Goal: Task Accomplishment & Management: Use online tool/utility

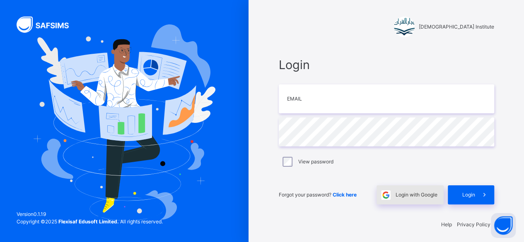
click at [414, 194] on span "Login with Google" at bounding box center [417, 194] width 42 height 7
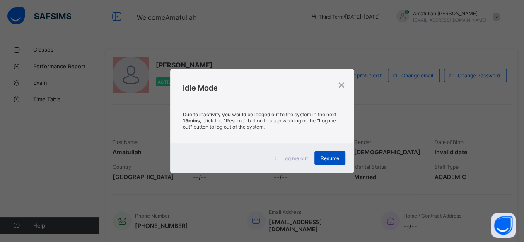
click at [326, 159] on span "Resume" at bounding box center [330, 158] width 19 height 6
click at [333, 157] on span "Resume" at bounding box center [330, 158] width 19 height 6
click at [319, 154] on div "Resume" at bounding box center [330, 158] width 31 height 13
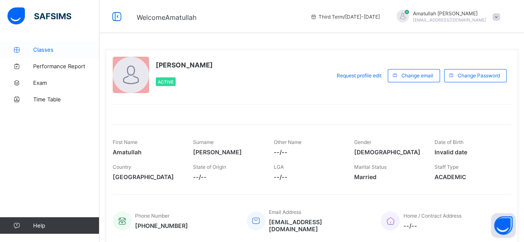
click at [65, 51] on span "Classes" at bounding box center [66, 49] width 66 height 7
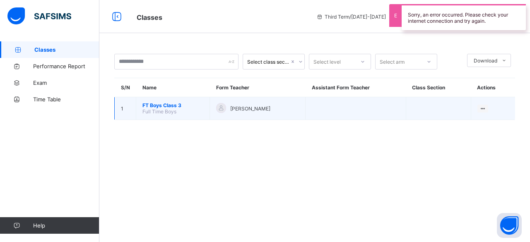
click at [174, 104] on span "FT Boys Class 3" at bounding box center [173, 105] width 61 height 6
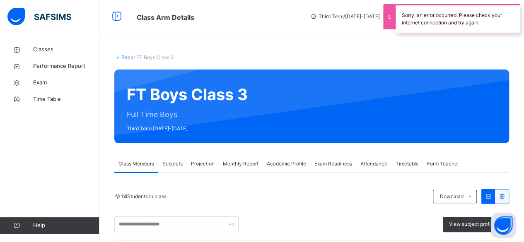
click at [201, 169] on div "Projection" at bounding box center [203, 164] width 32 height 17
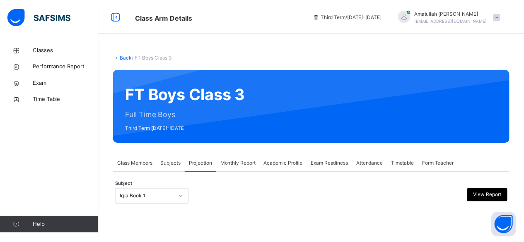
scroll to position [79, 0]
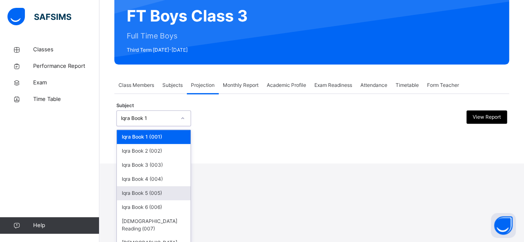
click at [183, 126] on div "option Iqra Book 5 (005) focused, 5 of 8. 8 results available. Use Up and Down …" at bounding box center [153, 119] width 75 height 16
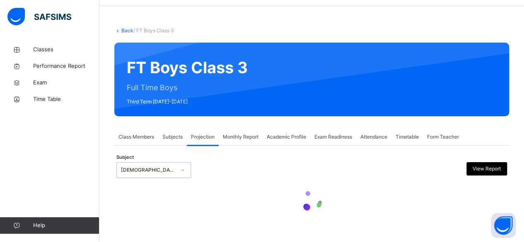
scroll to position [0, 0]
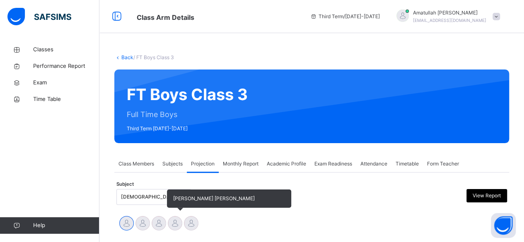
click at [167, 225] on div "Mohammad Hanzalah Siddiqui" at bounding box center [175, 224] width 16 height 18
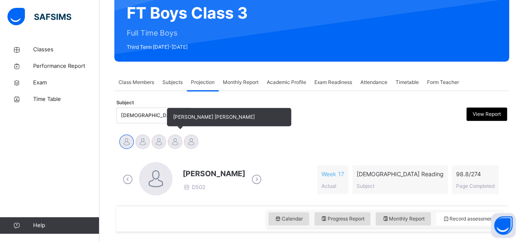
scroll to position [82, 0]
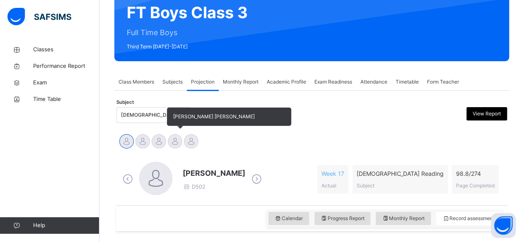
click at [179, 139] on div at bounding box center [175, 141] width 15 height 15
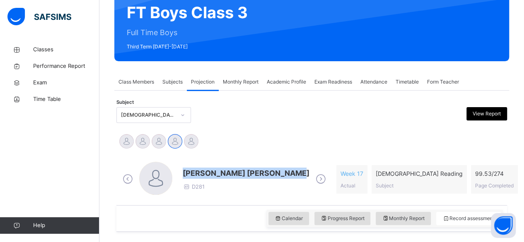
drag, startPoint x: 185, startPoint y: 173, endPoint x: 292, endPoint y: 170, distance: 107.0
click at [292, 170] on span "Mohammad Hanzalah Siddiqui" at bounding box center [246, 173] width 127 height 11
click at [292, 168] on span "Mohammad Hanzalah Siddiqui" at bounding box center [246, 173] width 127 height 11
drag, startPoint x: 184, startPoint y: 174, endPoint x: 292, endPoint y: 178, distance: 107.4
click at [292, 178] on span "Mohammad Hanzalah Siddiqui" at bounding box center [246, 173] width 127 height 11
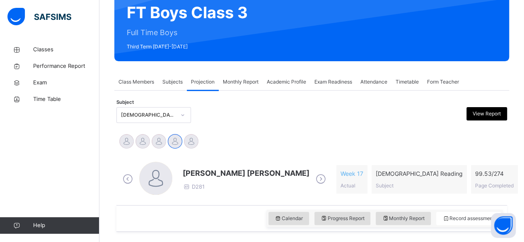
click at [300, 158] on div "Mohammad Hanzalah Siddiqui D281 Week 17 Actual Quran Reading Subject 99.53 / 27…" at bounding box center [312, 180] width 387 height 48
click at [184, 175] on span "Mohammad Hanzalah Siddiqui" at bounding box center [246, 173] width 127 height 11
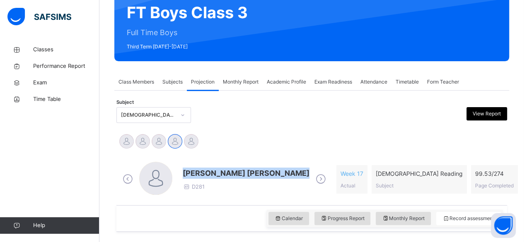
click at [184, 175] on span "Mohammad Hanzalah Siddiqui" at bounding box center [246, 173] width 127 height 11
click at [336, 82] on span "Exam Readiness" at bounding box center [334, 81] width 38 height 7
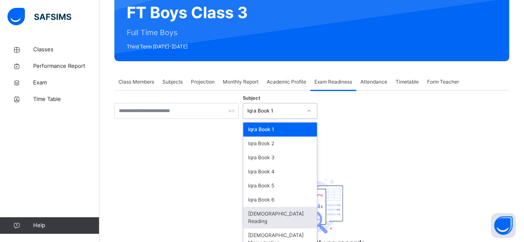
click at [276, 216] on div "Quran Reading" at bounding box center [280, 218] width 74 height 22
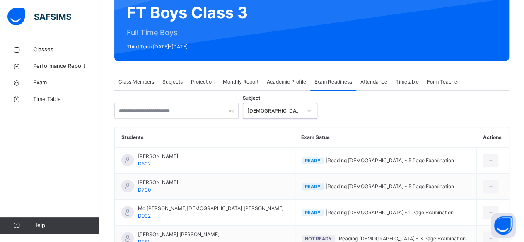
click at [243, 84] on span "Monthly Report" at bounding box center [241, 81] width 36 height 7
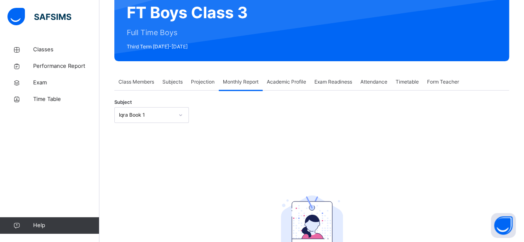
click at [205, 87] on div "Projection" at bounding box center [203, 82] width 32 height 17
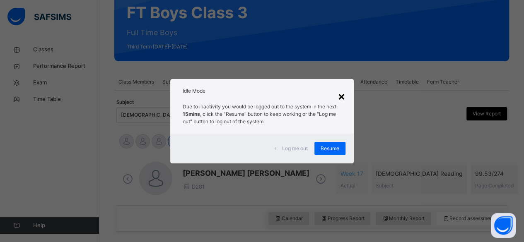
click at [345, 91] on div "×" at bounding box center [342, 95] width 8 height 17
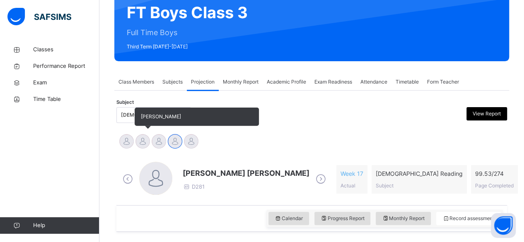
click at [146, 142] on div at bounding box center [143, 141] width 15 height 15
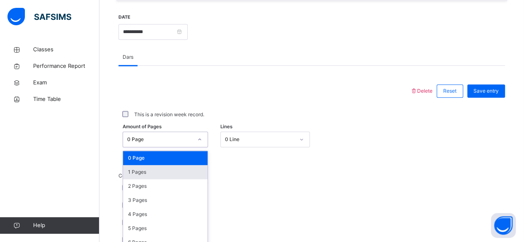
scroll to position [349, 0]
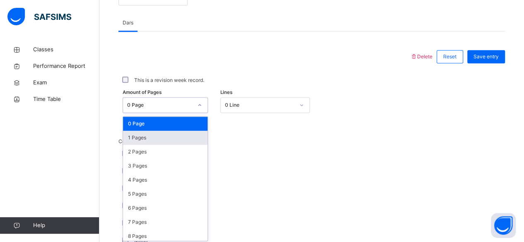
click at [153, 113] on div "option 1 Pages focused, 2 of 275. 275 results available. Use Up and Down to cho…" at bounding box center [165, 105] width 85 height 16
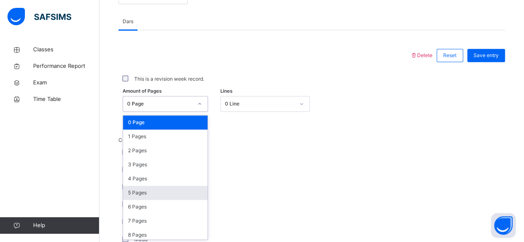
click at [148, 186] on div "5 Pages" at bounding box center [165, 193] width 85 height 14
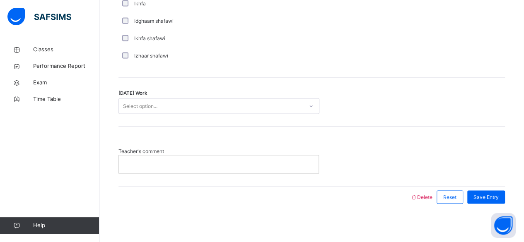
scroll to position [690, 0]
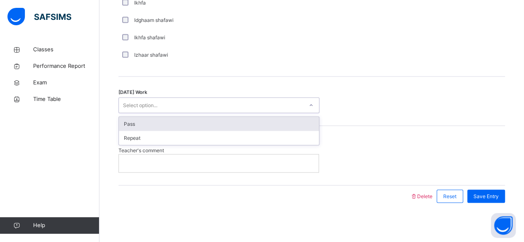
drag, startPoint x: 202, startPoint y: 101, endPoint x: 204, endPoint y: 121, distance: 20.8
click at [204, 113] on div "option Pass focused, 1 of 2. 2 results available. Use Up and Down to choose opt…" at bounding box center [219, 105] width 201 height 16
drag, startPoint x: 204, startPoint y: 121, endPoint x: 206, endPoint y: 116, distance: 6.0
click at [206, 117] on div "Pass" at bounding box center [219, 124] width 200 height 14
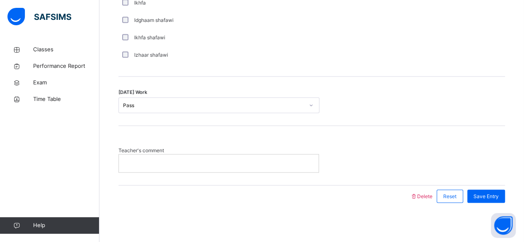
click at [206, 116] on div "Today's Work Pass" at bounding box center [312, 101] width 387 height 49
click at [198, 165] on p at bounding box center [218, 163] width 187 height 7
click at [494, 193] on span "Save Entry" at bounding box center [486, 196] width 25 height 7
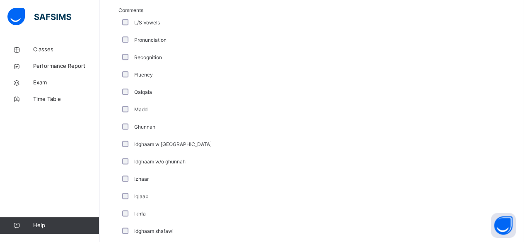
scroll to position [478, 0]
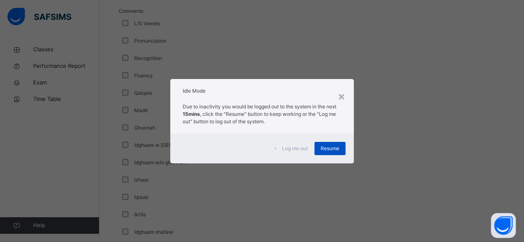
click at [325, 148] on span "Resume" at bounding box center [330, 148] width 19 height 7
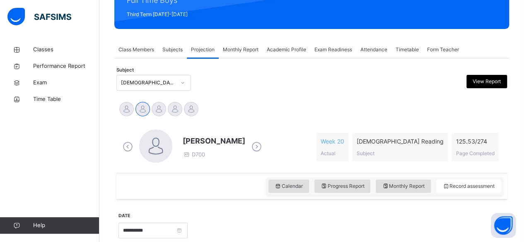
scroll to position [114, 0]
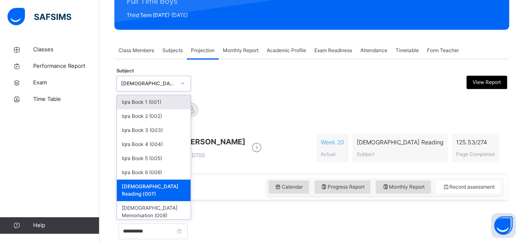
click at [136, 80] on div "Quran Reading (007)" at bounding box center [148, 83] width 55 height 7
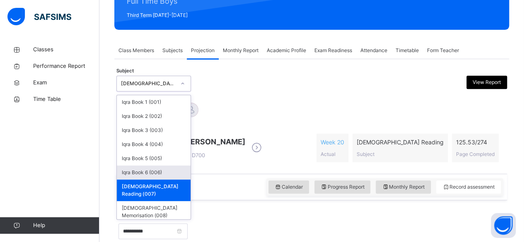
click at [153, 172] on div "Iqra Book 6 (006)" at bounding box center [154, 173] width 74 height 14
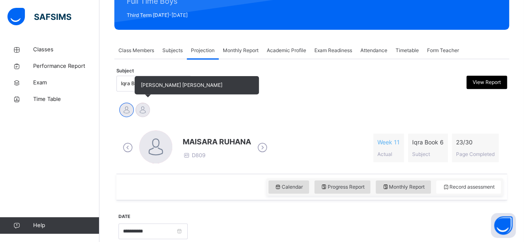
click at [142, 109] on div at bounding box center [143, 110] width 15 height 15
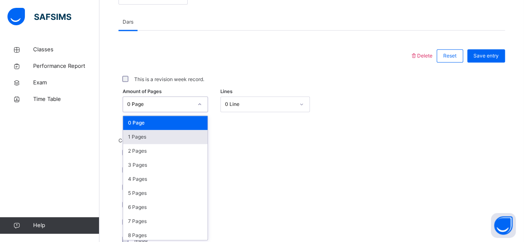
click at [156, 112] on div "option 1 Pages focused, 2 of 31. 31 results available. Use Up and Down to choos…" at bounding box center [165, 105] width 85 height 16
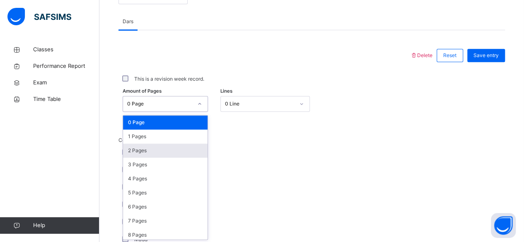
click at [148, 144] on div "2 Pages" at bounding box center [165, 151] width 85 height 14
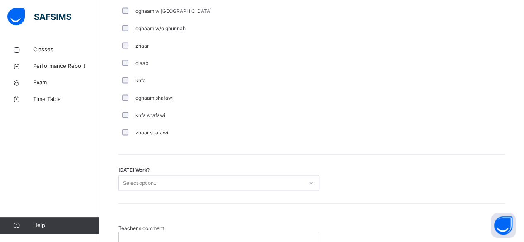
scroll to position [614, 0]
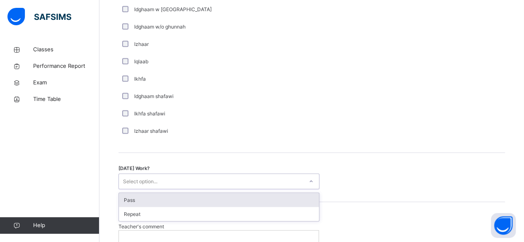
click at [146, 182] on div "Select option..." at bounding box center [140, 182] width 34 height 16
click at [149, 195] on div "Pass" at bounding box center [219, 200] width 200 height 14
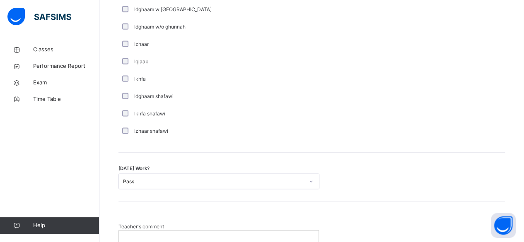
click at [388, 188] on div "Today's Work? Pass" at bounding box center [312, 177] width 387 height 49
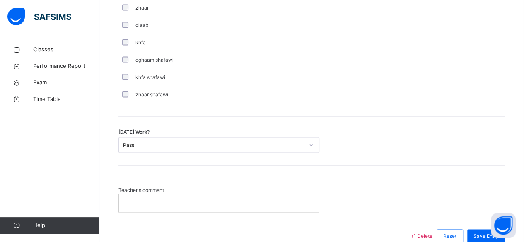
scroll to position [690, 0]
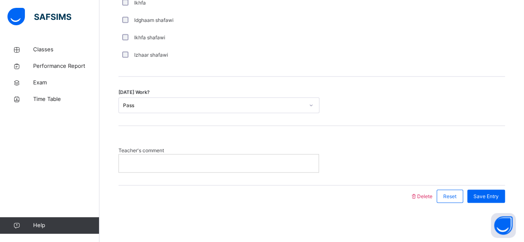
click at [143, 164] on p at bounding box center [218, 163] width 187 height 7
click at [495, 193] on span "Save Entry" at bounding box center [486, 196] width 25 height 7
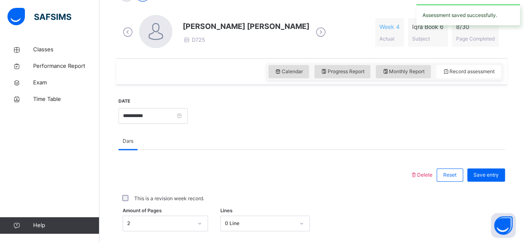
scroll to position [226, 0]
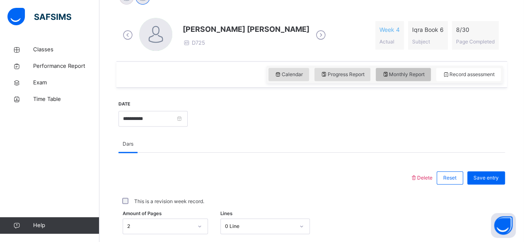
click at [398, 75] on span "Monthly Report" at bounding box center [403, 74] width 43 height 7
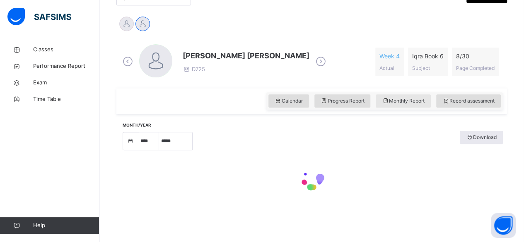
select select "****"
select select "*"
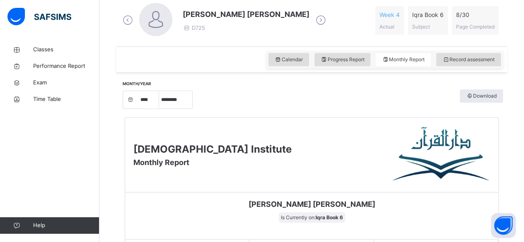
scroll to position [193, 0]
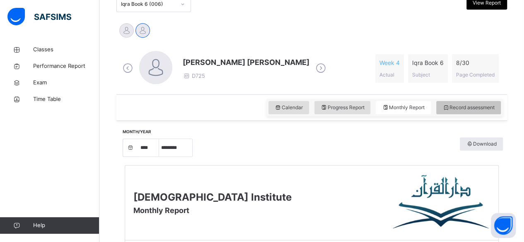
click at [470, 106] on span "Record assessment" at bounding box center [469, 107] width 52 height 7
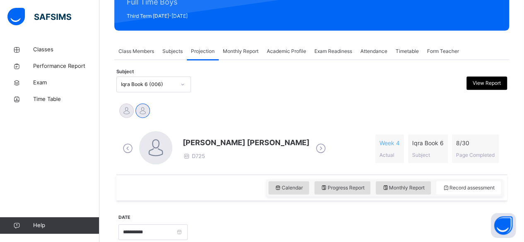
scroll to position [107, 0]
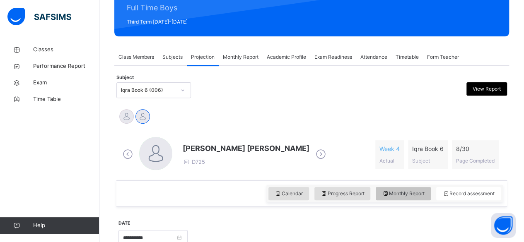
click at [413, 194] on span "Monthly Report" at bounding box center [403, 193] width 43 height 7
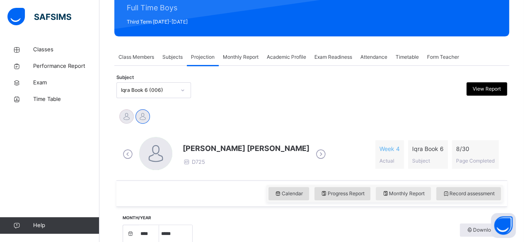
select select "****"
select select "*"
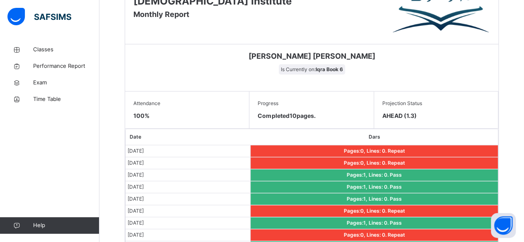
scroll to position [388, 0]
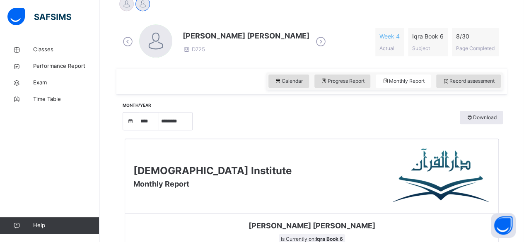
click at [460, 191] on img at bounding box center [441, 177] width 97 height 58
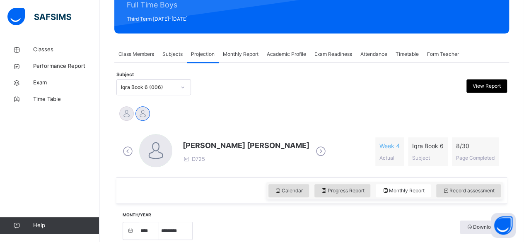
scroll to position [123, 0]
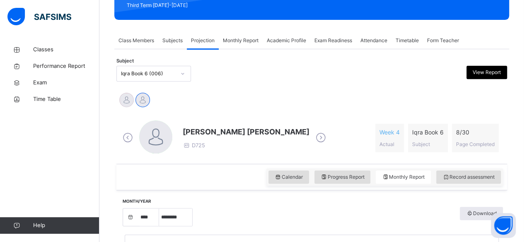
click at [470, 188] on div "Calendar Progress Report Monthly Report Record assessment" at bounding box center [311, 177] width 391 height 27
click at [465, 177] on span "Record assessment" at bounding box center [469, 177] width 52 height 7
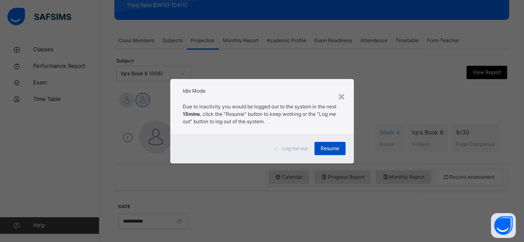
click at [333, 154] on div "Resume" at bounding box center [330, 148] width 31 height 13
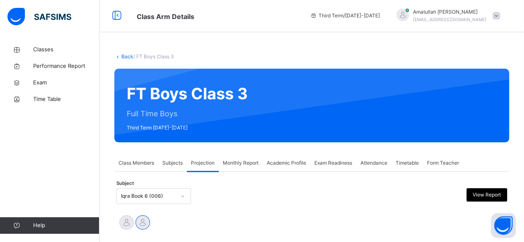
scroll to position [0, 0]
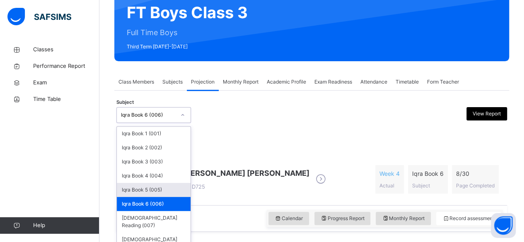
click at [162, 123] on div "option Iqra Book 6 (006), selected. option Iqra Book 5 (005) focused, 5 of 8. 8…" at bounding box center [153, 115] width 75 height 16
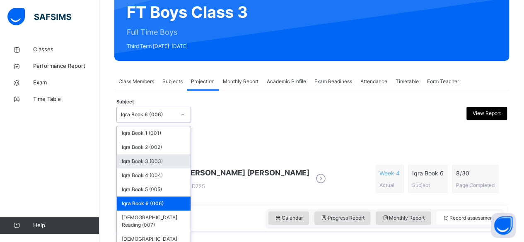
click at [146, 163] on div "Iqra Book 3 (003)" at bounding box center [154, 162] width 74 height 14
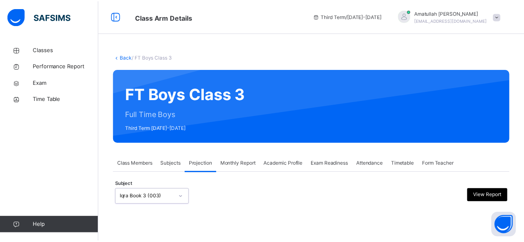
scroll to position [79, 0]
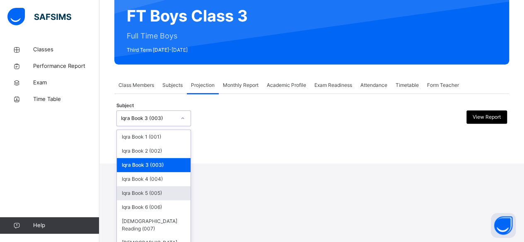
click at [161, 126] on div "option Iqra Book 3 (003), selected. option Iqra Book 5 (005) focused, 5 of 8. 8…" at bounding box center [153, 119] width 75 height 16
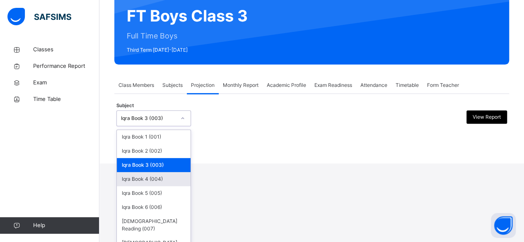
click at [153, 181] on div "Iqra Book 4 (004)" at bounding box center [154, 179] width 74 height 14
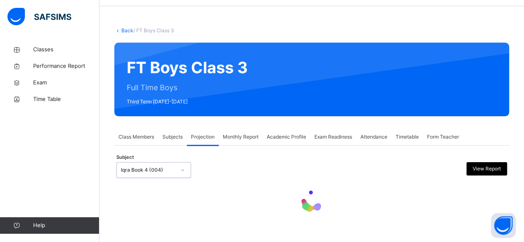
scroll to position [0, 0]
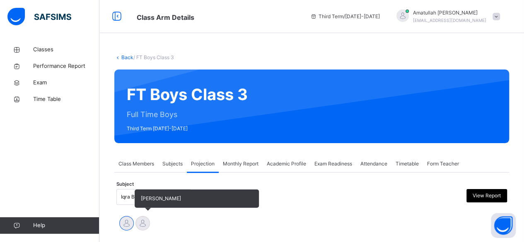
click at [144, 228] on div at bounding box center [143, 223] width 15 height 15
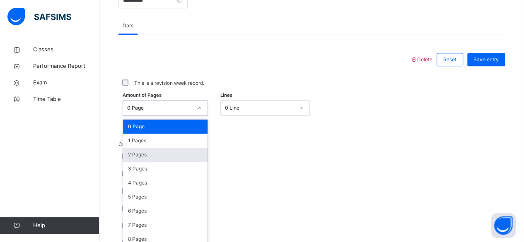
scroll to position [349, 0]
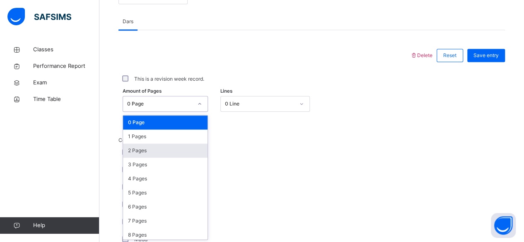
click at [174, 112] on div "option 2 Pages focused, 3 of 31. 31 results available. Use Up and Down to choos…" at bounding box center [165, 104] width 85 height 16
click at [177, 154] on div "2 Pages" at bounding box center [165, 151] width 85 height 14
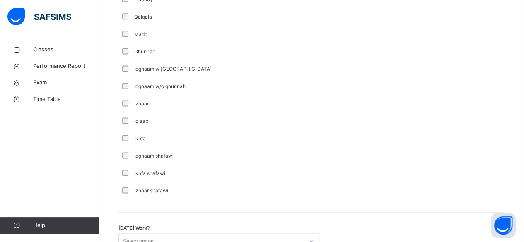
scroll to position [571, 0]
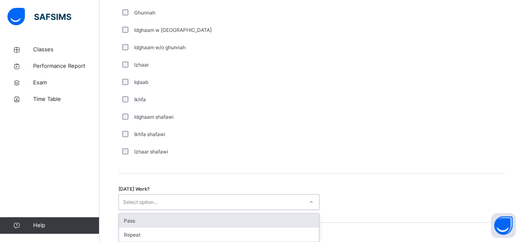
click at [119, 210] on div "option Pass focused, 1 of 2. 2 results available. Use Up and Down to choose opt…" at bounding box center [219, 202] width 201 height 16
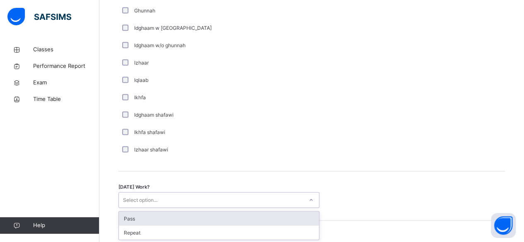
click at [133, 216] on div "Pass" at bounding box center [219, 219] width 200 height 14
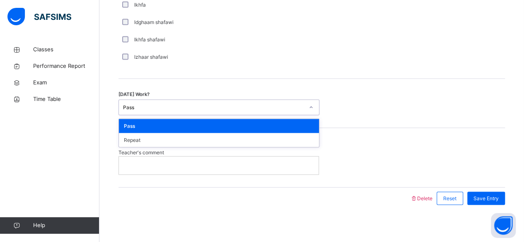
scroll to position [690, 0]
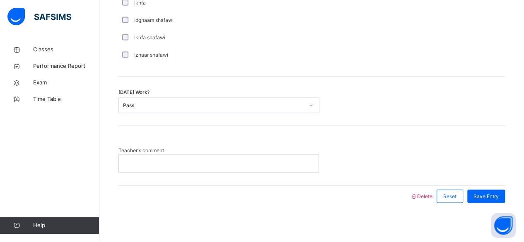
click at [273, 183] on div "Teacher's comment" at bounding box center [312, 155] width 387 height 59
click at [288, 164] on p at bounding box center [218, 163] width 187 height 7
drag, startPoint x: 288, startPoint y: 164, endPoint x: 133, endPoint y: 203, distance: 160.3
drag, startPoint x: 133, startPoint y: 203, endPoint x: 133, endPoint y: 210, distance: 6.2
drag, startPoint x: 133, startPoint y: 210, endPoint x: 399, endPoint y: 138, distance: 275.5
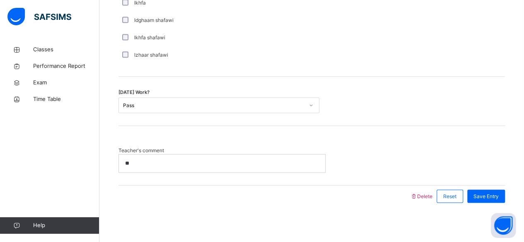
click at [399, 138] on div "Teacher's comment **" at bounding box center [312, 155] width 387 height 59
click at [237, 157] on div "**" at bounding box center [222, 163] width 206 height 17
drag, startPoint x: 495, startPoint y: 213, endPoint x: 506, endPoint y: 191, distance: 25.0
click at [505, 191] on div "Save Entry" at bounding box center [486, 196] width 38 height 13
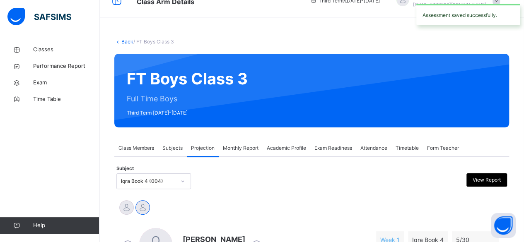
scroll to position [0, 0]
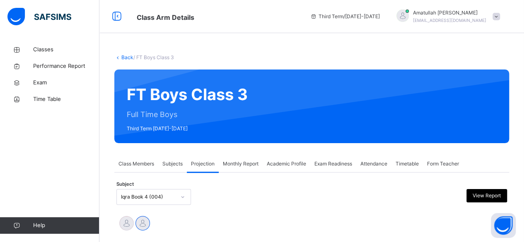
click at [325, 165] on span "Exam Readiness" at bounding box center [334, 163] width 38 height 7
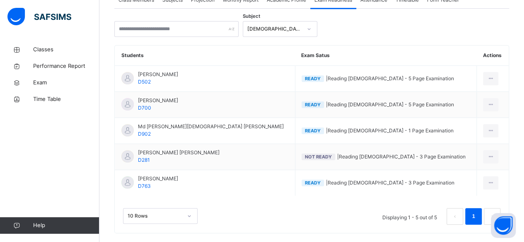
scroll to position [174, 0]
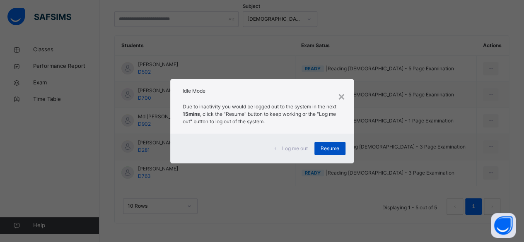
click at [335, 152] on span "Resume" at bounding box center [330, 148] width 19 height 7
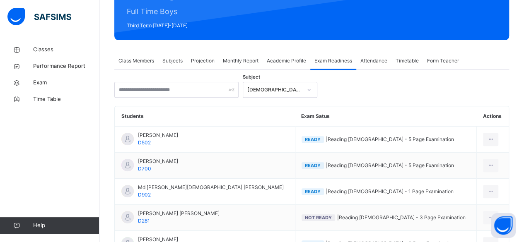
scroll to position [102, 0]
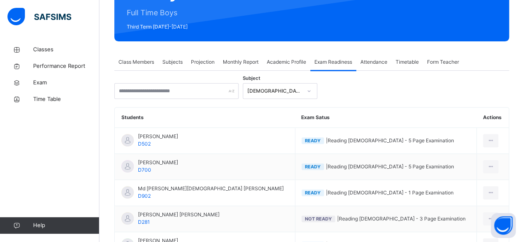
click at [201, 65] on span "Projection" at bounding box center [203, 61] width 24 height 7
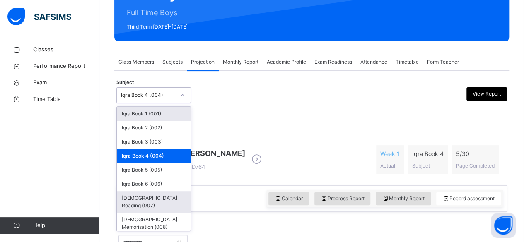
click at [167, 203] on div "Quran Reading (007)" at bounding box center [154, 202] width 74 height 22
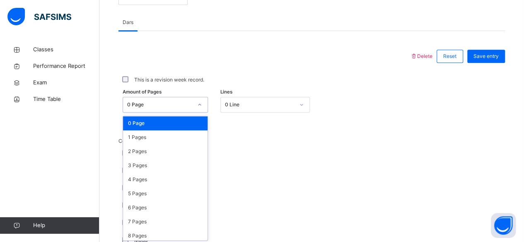
scroll to position [349, 0]
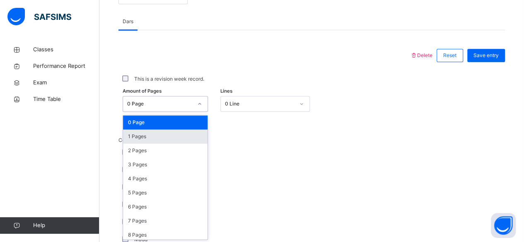
click at [148, 142] on div "1 Pages" at bounding box center [165, 137] width 85 height 14
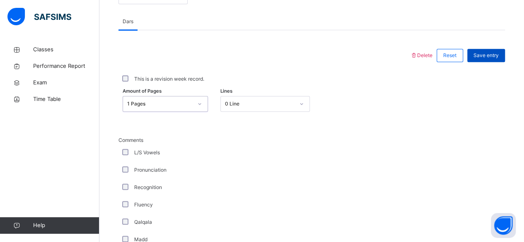
click at [491, 59] on div "Save entry" at bounding box center [486, 55] width 38 height 13
click at [496, 54] on span "Save entry" at bounding box center [486, 55] width 25 height 7
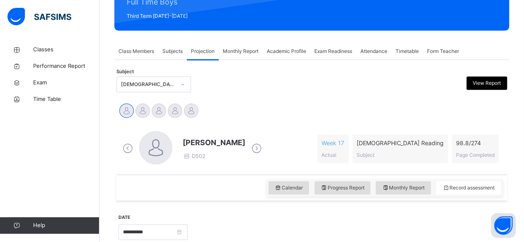
scroll to position [108, 0]
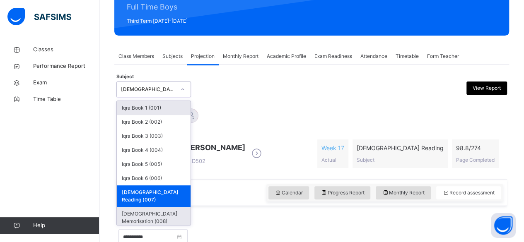
click at [171, 207] on div "Quran Memorisation (008)" at bounding box center [154, 218] width 74 height 22
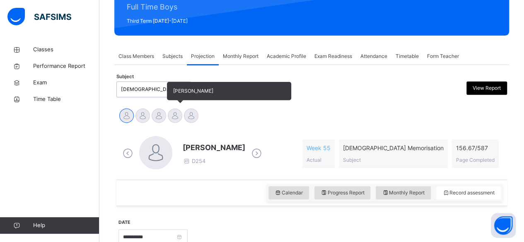
click at [173, 111] on div at bounding box center [175, 116] width 15 height 15
click at [173, 120] on div at bounding box center [175, 116] width 15 height 15
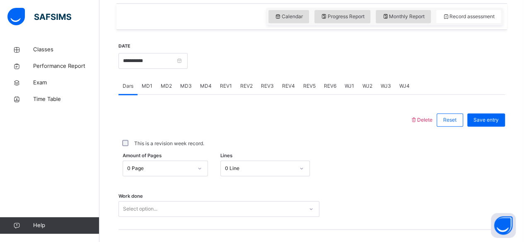
scroll to position [284, 0]
click at [211, 86] on div "MD4" at bounding box center [206, 86] width 20 height 17
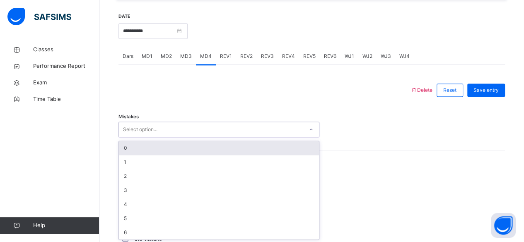
scroll to position [314, 0]
click at [210, 143] on div "0" at bounding box center [219, 148] width 200 height 14
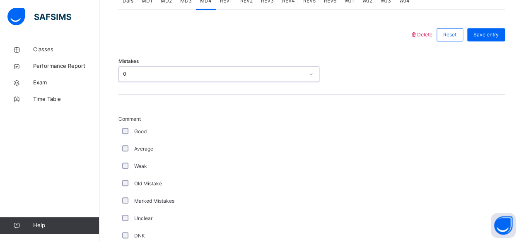
scroll to position [370, 0]
click at [137, 128] on label "Good" at bounding box center [140, 131] width 12 height 7
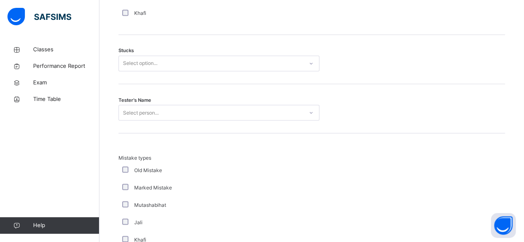
scroll to position [707, 0]
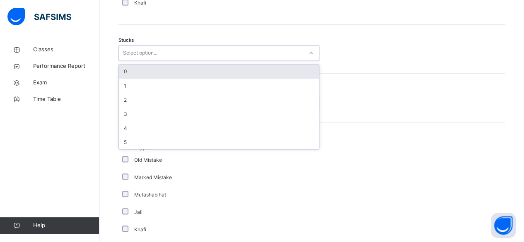
click at [188, 74] on div "0" at bounding box center [219, 72] width 200 height 14
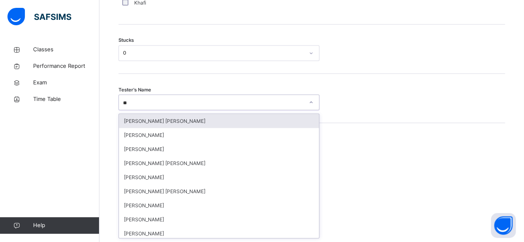
type input "***"
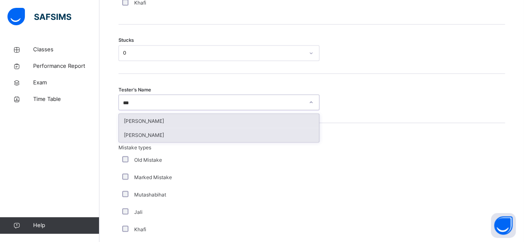
click at [251, 138] on div "Amatullah Ahmed" at bounding box center [219, 135] width 200 height 14
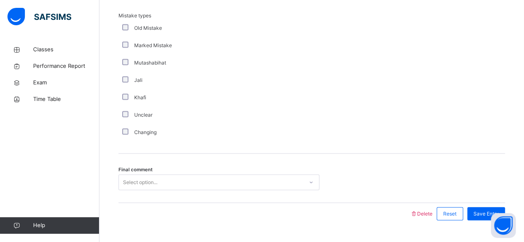
scroll to position [857, 0]
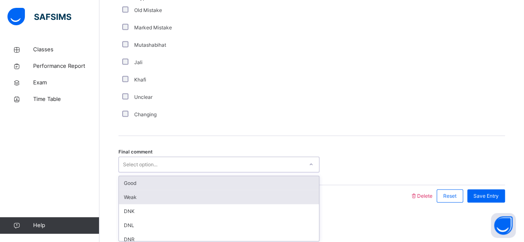
click at [233, 194] on div "Weak" at bounding box center [219, 198] width 200 height 14
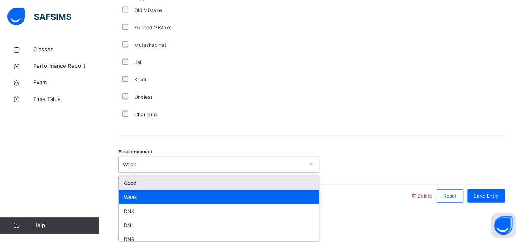
click at [245, 179] on div "Good" at bounding box center [219, 184] width 200 height 14
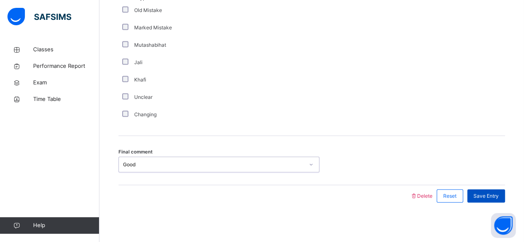
click at [491, 194] on span "Save Entry" at bounding box center [486, 196] width 25 height 7
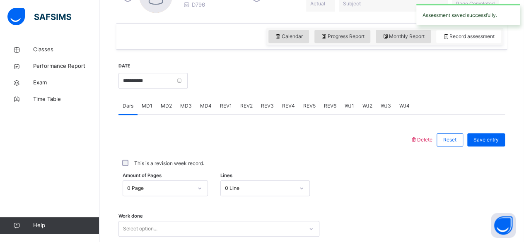
scroll to position [261, 0]
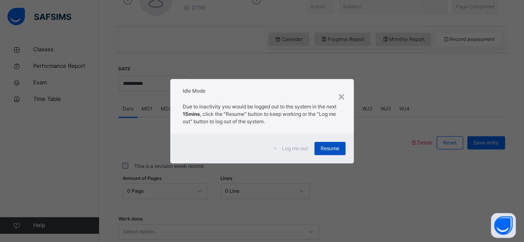
click at [329, 150] on span "Resume" at bounding box center [330, 148] width 19 height 7
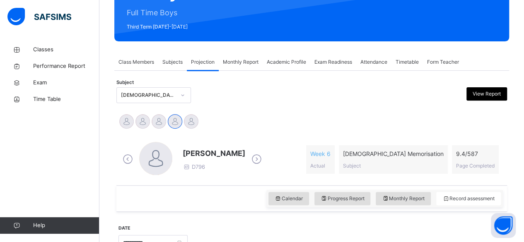
scroll to position [102, 0]
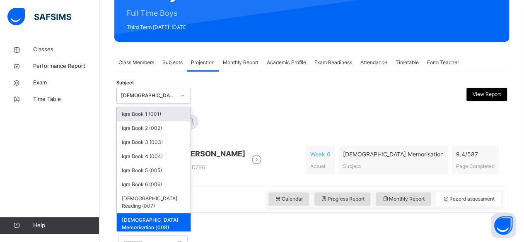
click at [150, 95] on div "Quran Memorisation (008)" at bounding box center [148, 95] width 55 height 7
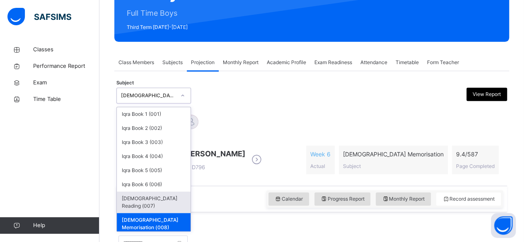
click at [163, 196] on div "Quran Reading (007)" at bounding box center [154, 203] width 74 height 22
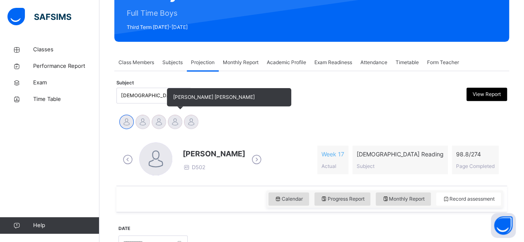
click at [175, 126] on div at bounding box center [175, 122] width 15 height 15
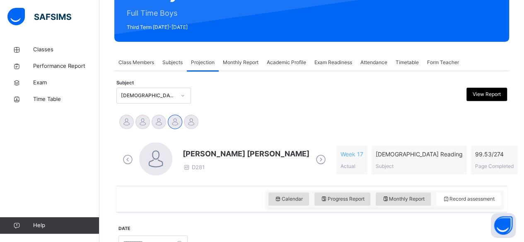
click at [200, 154] on span "Mohammad Hanzalah Siddiqui" at bounding box center [246, 153] width 127 height 11
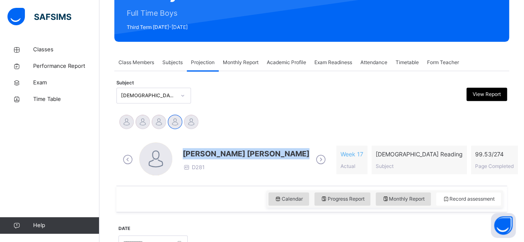
click at [200, 154] on span "Mohammad Hanzalah Siddiqui" at bounding box center [246, 153] width 127 height 11
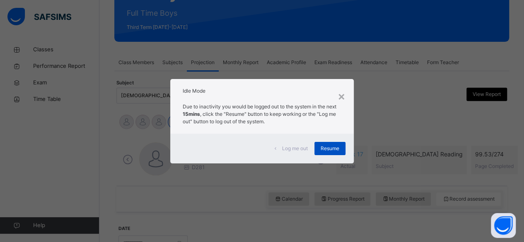
click at [326, 148] on span "Resume" at bounding box center [330, 148] width 19 height 7
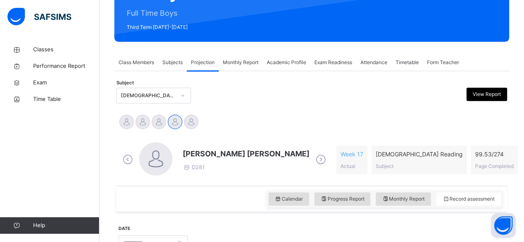
click at [190, 147] on div "Mohammad Hanzalah Siddiqui D281" at bounding box center [225, 160] width 208 height 35
click at [207, 150] on span "Mohammad Hanzalah Siddiqui" at bounding box center [246, 153] width 127 height 11
click at [223, 153] on span "Mohammad Hanzalah Siddiqui" at bounding box center [246, 153] width 127 height 11
click at [242, 157] on span "Mohammad Hanzalah Siddiqui" at bounding box center [246, 153] width 127 height 11
click at [258, 148] on span "Mohammad Hanzalah Siddiqui" at bounding box center [246, 153] width 127 height 11
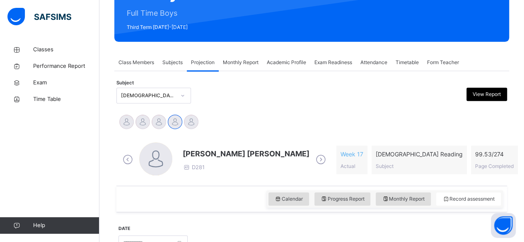
click at [259, 157] on span "Mohammad Hanzalah Siddiqui" at bounding box center [246, 153] width 127 height 11
click at [197, 145] on div "Mohammad Hanzalah Siddiqui D281" at bounding box center [225, 160] width 208 height 35
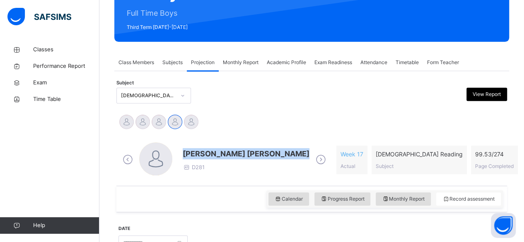
click at [196, 145] on div "Mohammad Hanzalah Siddiqui D281" at bounding box center [225, 160] width 208 height 35
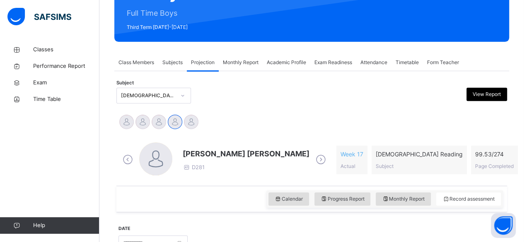
drag, startPoint x: 226, startPoint y: 106, endPoint x: 152, endPoint y: 82, distance: 78.4
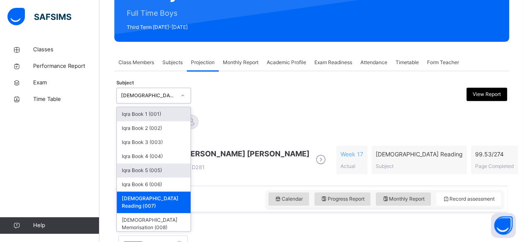
drag, startPoint x: 146, startPoint y: 160, endPoint x: 145, endPoint y: 174, distance: 13.7
click at [145, 167] on div "Iqra Book 1 (001) Iqra Book 2 (002) Iqra Book 3 (003) Iqra Book 4 (004) Iqra Bo…" at bounding box center [154, 169] width 74 height 124
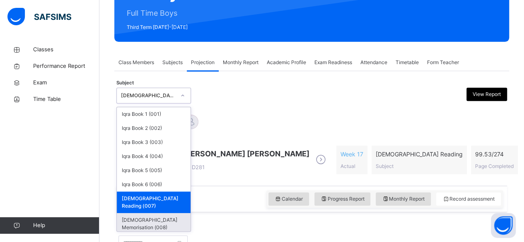
click at [140, 213] on div "Quran Memorisation (008)" at bounding box center [154, 224] width 74 height 22
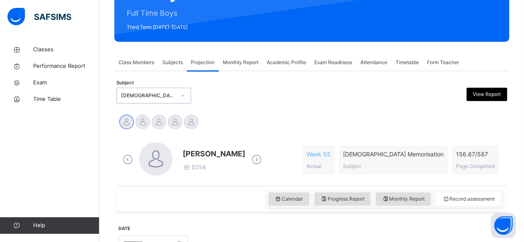
click at [258, 159] on icon at bounding box center [256, 160] width 15 height 12
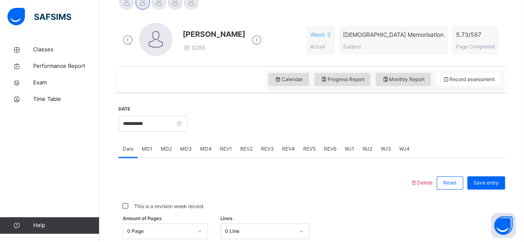
scroll to position [278, 0]
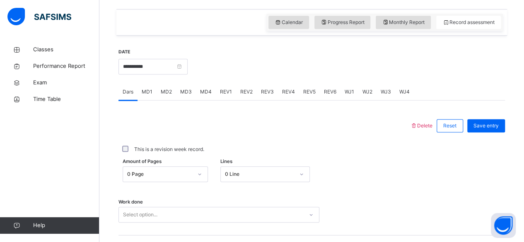
click at [205, 85] on div "MD4" at bounding box center [206, 92] width 20 height 17
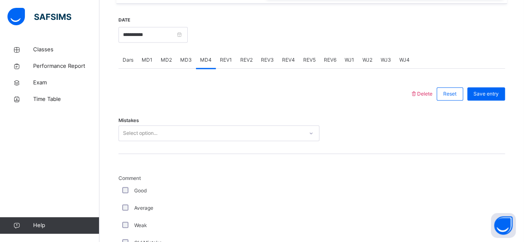
click at [170, 141] on div "Select option..." at bounding box center [219, 134] width 201 height 16
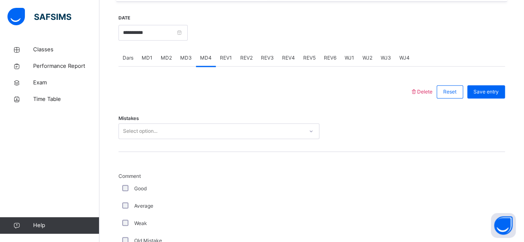
scroll to position [314, 0]
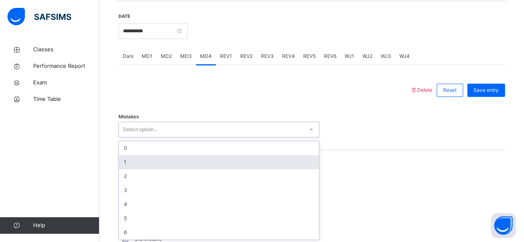
click at [137, 162] on div "1" at bounding box center [219, 162] width 200 height 14
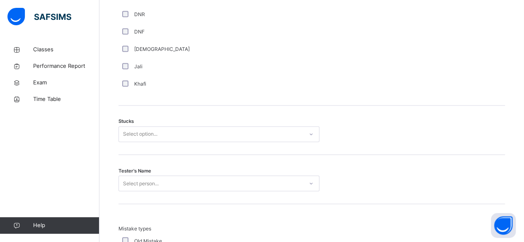
scroll to position [621, 0]
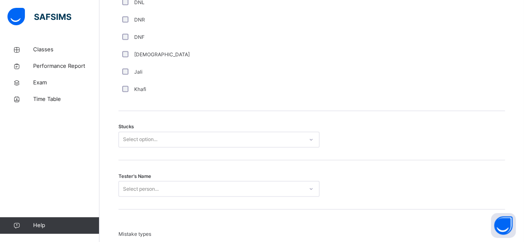
click at [282, 142] on div "Select option..." at bounding box center [211, 139] width 184 height 13
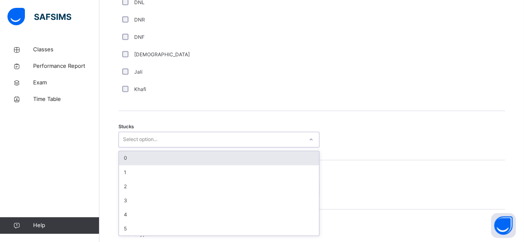
click at [262, 156] on div "0" at bounding box center [219, 158] width 200 height 14
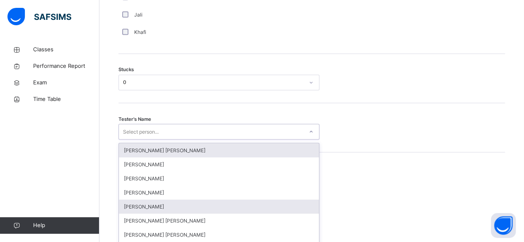
scroll to position [705, 0]
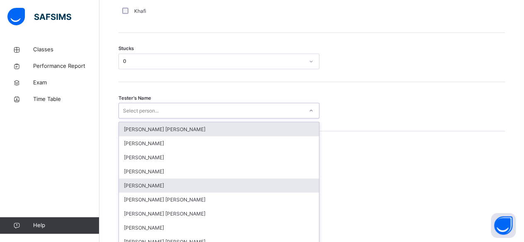
click at [251, 119] on div "option Ryan Punit Purshotam focused, 1 of 90. 90 results available. Use Up and …" at bounding box center [219, 111] width 201 height 16
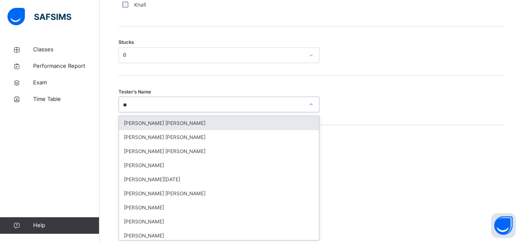
type input "*"
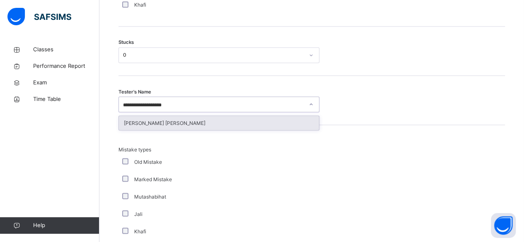
type input "**********"
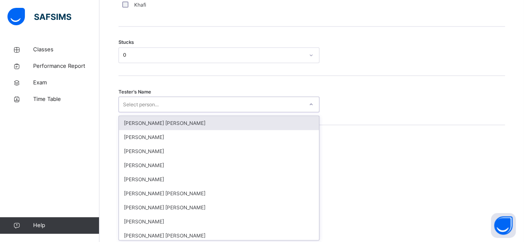
click at [241, 99] on div "Select person..." at bounding box center [219, 105] width 201 height 16
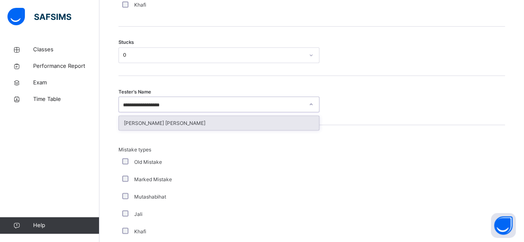
type input "**********"
click at [172, 121] on div "Abdul Raheem Durani" at bounding box center [219, 123] width 200 height 14
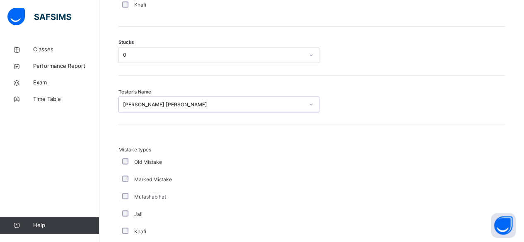
drag, startPoint x: 370, startPoint y: 66, endPoint x: 399, endPoint y: 74, distance: 30.1
click at [390, 71] on div "Stucks 0" at bounding box center [312, 51] width 387 height 49
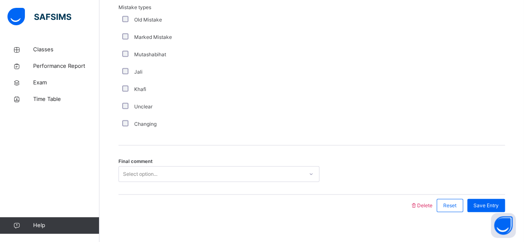
scroll to position [857, 0]
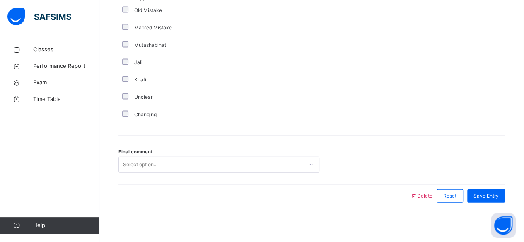
click at [178, 150] on div "Final comment Select option..." at bounding box center [312, 160] width 387 height 49
click at [178, 157] on div "Select option..." at bounding box center [219, 165] width 201 height 16
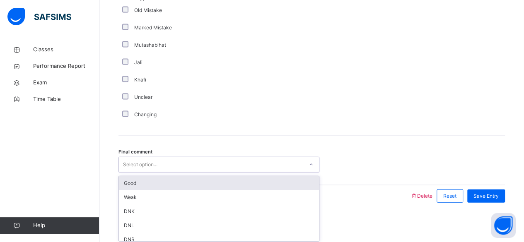
click at [166, 181] on div "Good" at bounding box center [219, 184] width 200 height 14
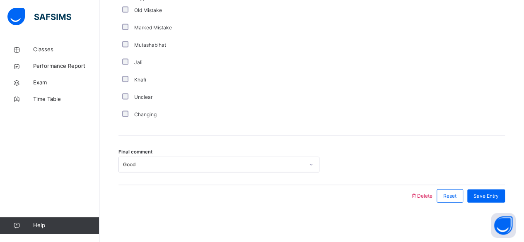
drag, startPoint x: 452, startPoint y: 155, endPoint x: 458, endPoint y: 157, distance: 6.7
click at [458, 157] on div "Final comment Good" at bounding box center [312, 160] width 387 height 49
click at [499, 196] on span "Save Entry" at bounding box center [486, 196] width 25 height 7
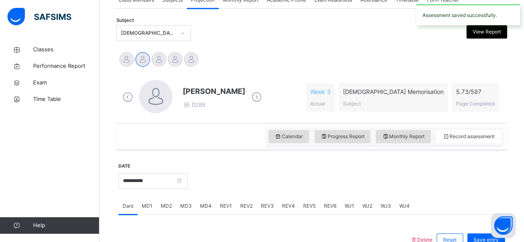
scroll to position [168, 0]
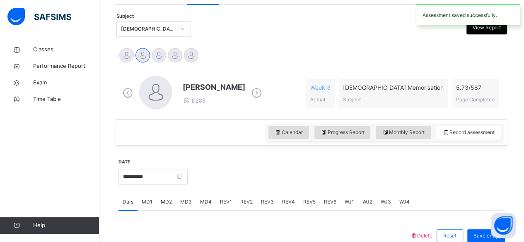
click at [415, 121] on div "Calendar Progress Report Monthly Report Record assessment" at bounding box center [311, 132] width 391 height 27
click at [413, 126] on div "Monthly Report" at bounding box center [403, 132] width 55 height 13
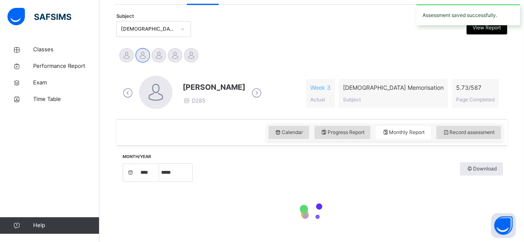
select select "****"
select select "*"
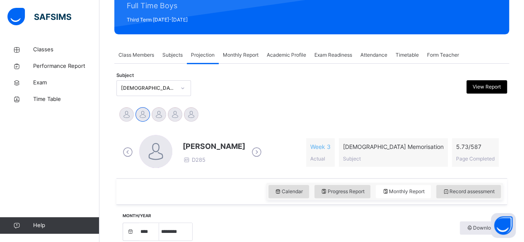
scroll to position [180, 0]
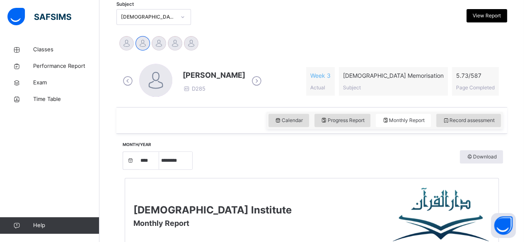
click at [466, 117] on span "Record assessment" at bounding box center [469, 120] width 52 height 7
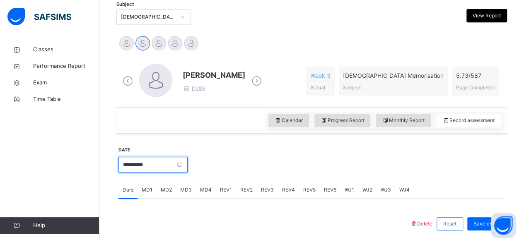
click at [161, 159] on input "**********" at bounding box center [153, 165] width 69 height 16
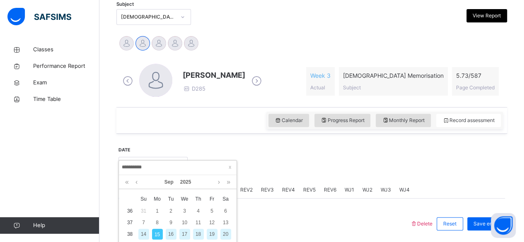
click at [230, 225] on td "13" at bounding box center [226, 223] width 14 height 12
type input "**********"
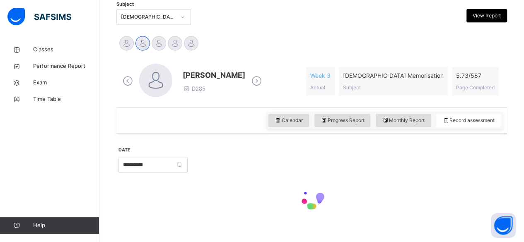
click at [228, 222] on div "**********" at bounding box center [312, 181] width 387 height 87
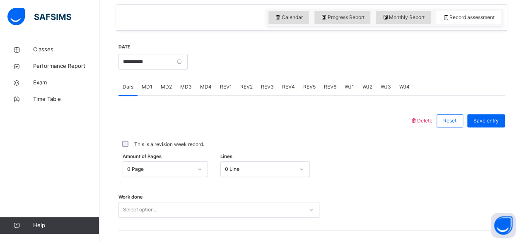
scroll to position [286, 0]
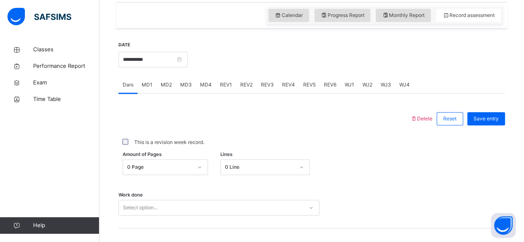
click at [244, 199] on div "Work done Select option..." at bounding box center [312, 203] width 387 height 49
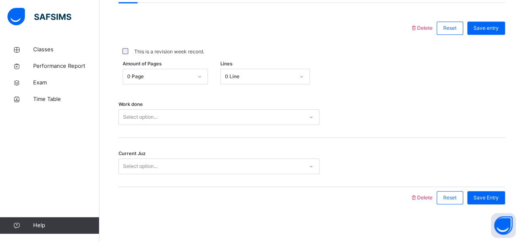
click at [222, 125] on div "Select option..." at bounding box center [219, 117] width 201 height 16
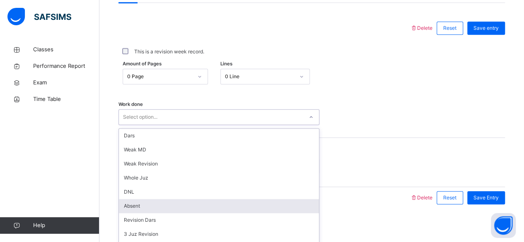
scroll to position [379, 0]
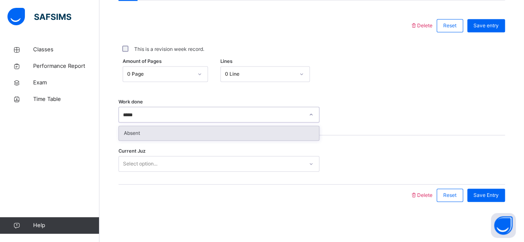
type input "******"
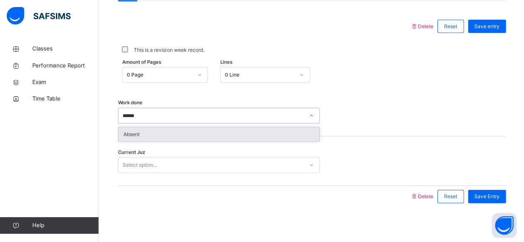
scroll to position [378, 0]
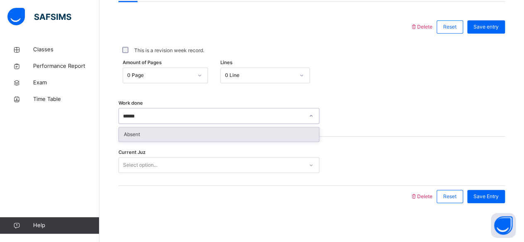
click at [149, 131] on div "Absent" at bounding box center [219, 135] width 200 height 14
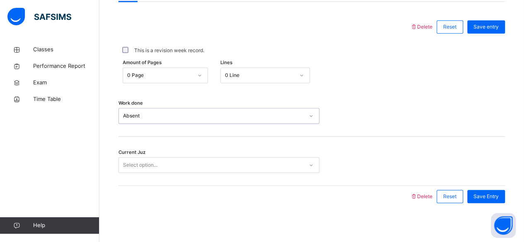
click at [186, 97] on div "Work done option Absent, selected. 0 results available. Select is focused ,type…" at bounding box center [312, 111] width 387 height 49
click at [162, 163] on div "Select option..." at bounding box center [211, 165] width 184 height 13
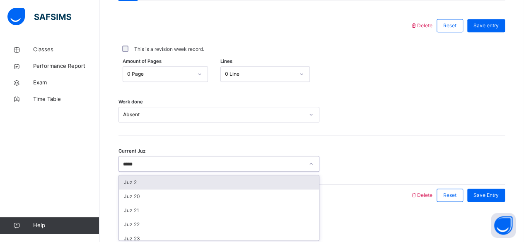
type input "******"
click at [138, 183] on div "Juz 26" at bounding box center [219, 183] width 200 height 14
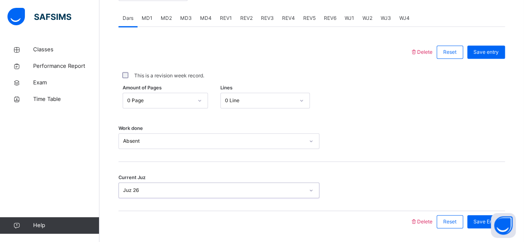
scroll to position [346, 0]
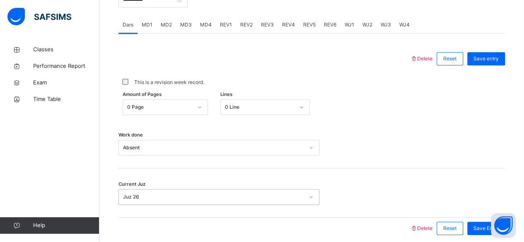
click at [378, 116] on div "Amount of Pages 0 Page Lines 0 Line" at bounding box center [312, 107] width 387 height 24
click at [482, 60] on span "Save entry" at bounding box center [486, 58] width 25 height 7
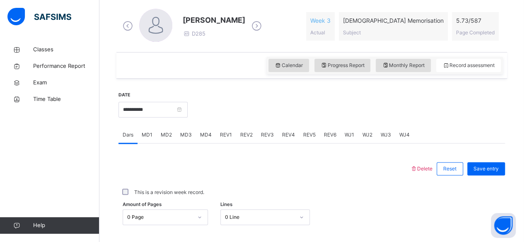
scroll to position [229, 0]
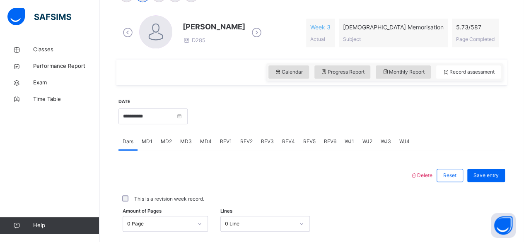
click at [419, 65] on div "Monthly Report" at bounding box center [403, 71] width 55 height 13
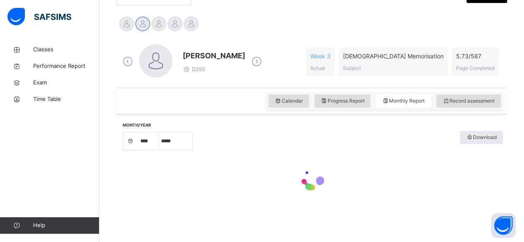
select select "****"
select select "*"
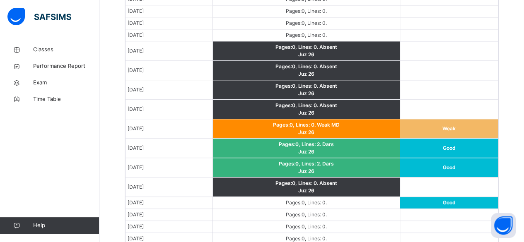
scroll to position [540, 0]
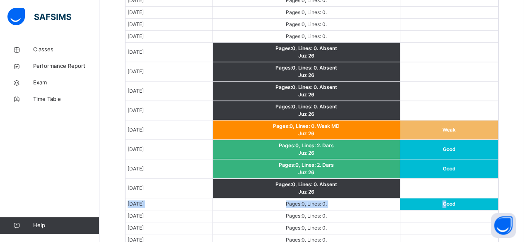
drag, startPoint x: 453, startPoint y: 202, endPoint x: 471, endPoint y: 191, distance: 20.5
click at [471, 191] on tbody "Sep 1, 2025 Pages: 0 , Lines: 0 . Sep 2, 2025 Pages: 0 , Lines: 0 . Sep 3, 2025…" at bounding box center [312, 151] width 373 height 312
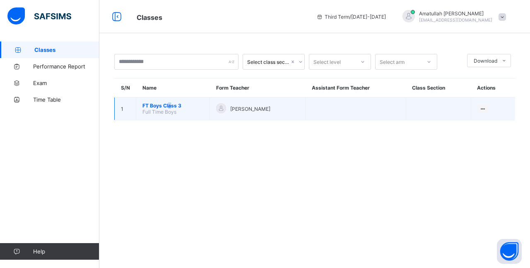
click at [169, 106] on span "FT Boys Class 3" at bounding box center [173, 105] width 61 height 6
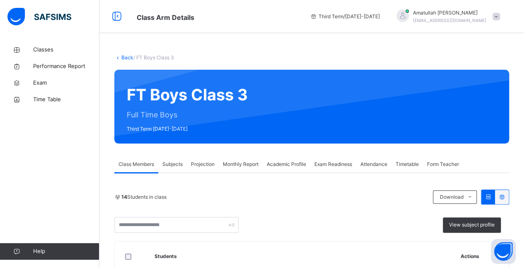
click at [189, 167] on div "Projection" at bounding box center [203, 164] width 32 height 17
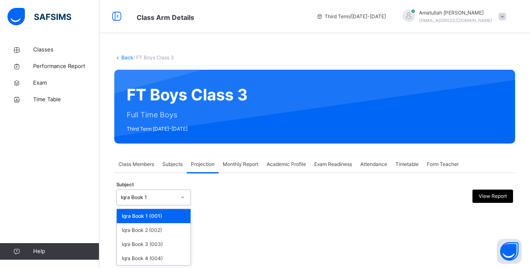
click at [164, 199] on div "Iqra Book 1" at bounding box center [148, 197] width 55 height 7
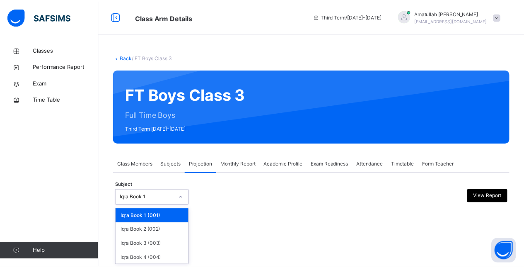
scroll to position [64, 0]
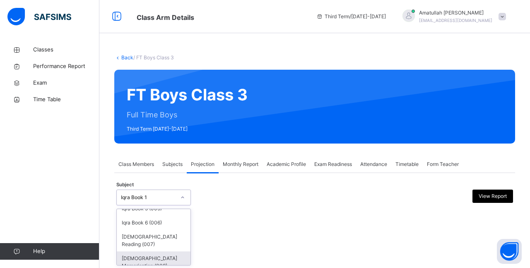
click at [155, 252] on div "[DEMOGRAPHIC_DATA] Memorisation (008)" at bounding box center [154, 262] width 74 height 22
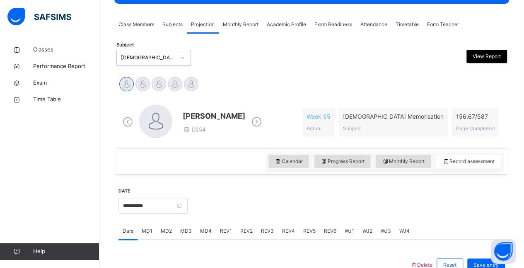
scroll to position [136, 0]
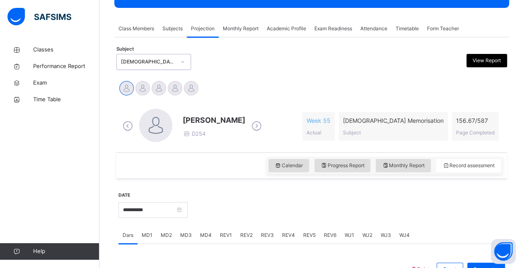
click at [257, 125] on div "Abubakr Adem Ali D254 Week 55 Actual Quran Memorisation Subject 156.67 / 587 Pa…" at bounding box center [312, 126] width 383 height 35
click at [255, 124] on icon at bounding box center [256, 126] width 15 height 12
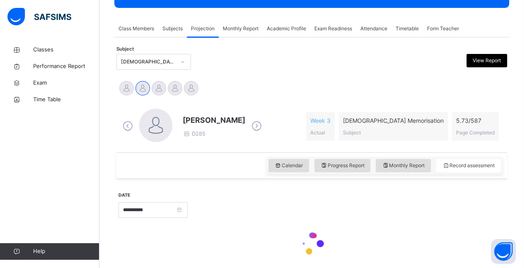
click at [258, 124] on div "Ahmed Selami D285 Week 3 Actual Quran Memorisation Subject 5.73 / 587 Page Comp…" at bounding box center [312, 126] width 383 height 35
click at [259, 124] on div "Ahmed Selami D285 Week 3 Actual Quran Memorisation Subject 5.73 / 587 Page Comp…" at bounding box center [312, 126] width 383 height 35
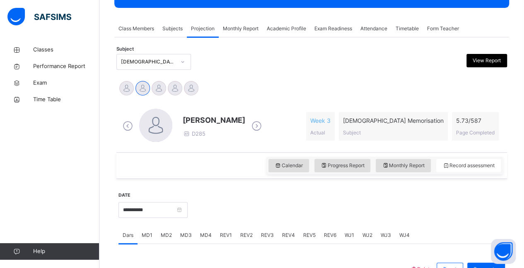
click at [249, 128] on icon at bounding box center [256, 126] width 15 height 12
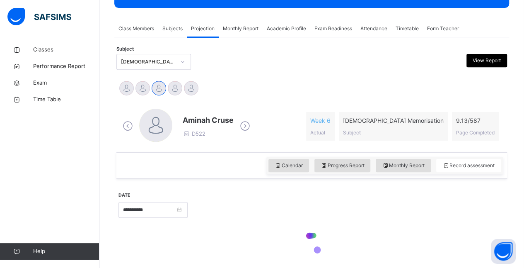
click at [249, 128] on icon at bounding box center [245, 126] width 15 height 12
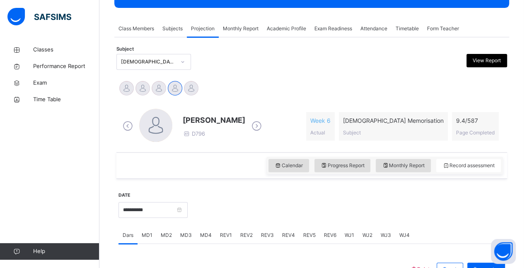
click at [252, 128] on icon at bounding box center [256, 126] width 15 height 12
click at [210, 118] on span "Ibrahim Haydar" at bounding box center [214, 119] width 63 height 11
drag, startPoint x: 209, startPoint y: 119, endPoint x: 211, endPoint y: 124, distance: 5.8
click at [209, 120] on span "Ibrahim Haydar" at bounding box center [214, 119] width 63 height 11
click at [211, 124] on span "Ibrahim Haydar" at bounding box center [214, 119] width 63 height 11
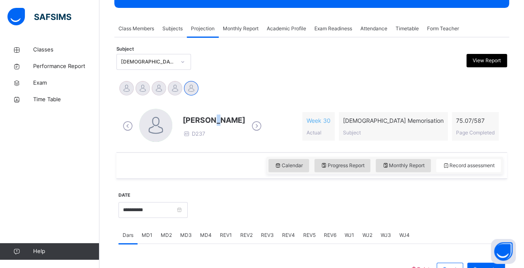
click at [210, 119] on span "Ibrahim Haydar" at bounding box center [214, 119] width 63 height 11
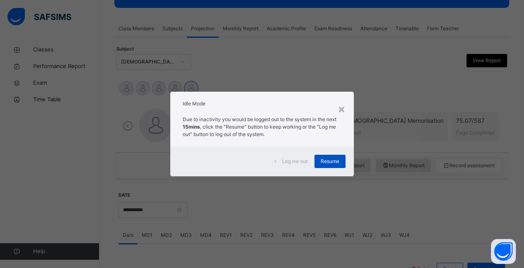
click at [335, 166] on div "Resume" at bounding box center [330, 161] width 31 height 13
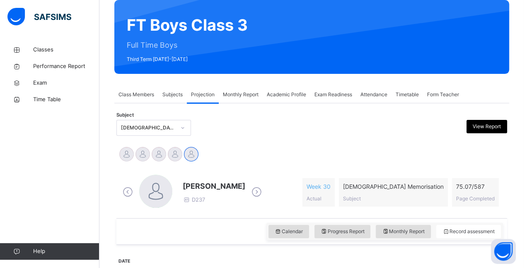
scroll to position [79, 0]
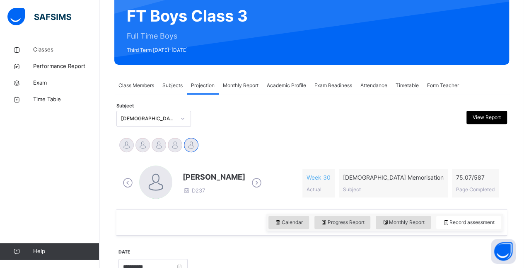
click at [203, 176] on span "Ibrahim Haydar" at bounding box center [214, 176] width 63 height 11
click at [195, 183] on span at bounding box center [214, 184] width 63 height 4
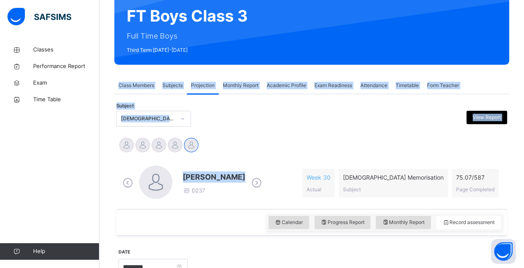
drag, startPoint x: 195, startPoint y: 183, endPoint x: 136, endPoint y: -3, distance: 195.5
click at [136, 0] on html "Class Arm Details Third Term / 2024-2025 Amatullah Ahmed shammizaman91@gmail.co…" at bounding box center [262, 232] width 524 height 622
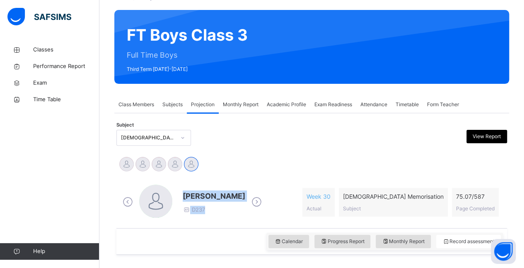
drag, startPoint x: 267, startPoint y: 177, endPoint x: 182, endPoint y: 197, distance: 87.8
click at [182, 197] on div "Ibrahim Haydar D237 Week 30 Actual Quran Memorisation Subject 75.07 / 587 Page …" at bounding box center [311, 202] width 391 height 52
drag, startPoint x: 226, startPoint y: 162, endPoint x: 235, endPoint y: 195, distance: 34.3
click at [238, 193] on div "Ibrahim Haydar D237" at bounding box center [192, 201] width 143 height 35
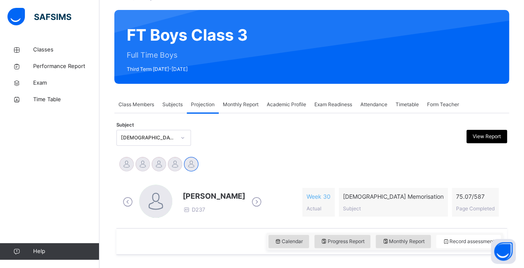
click at [202, 193] on span "Ibrahim Haydar" at bounding box center [214, 195] width 63 height 11
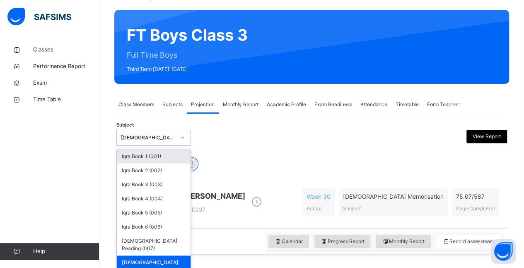
click at [153, 255] on div "Quran Memorisation (008)" at bounding box center [154, 266] width 74 height 22
click at [157, 246] on div "Quran Reading (007)" at bounding box center [154, 245] width 74 height 22
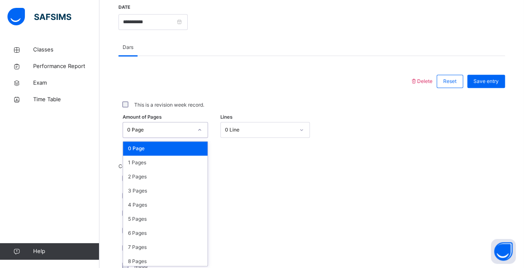
scroll to position [324, 0]
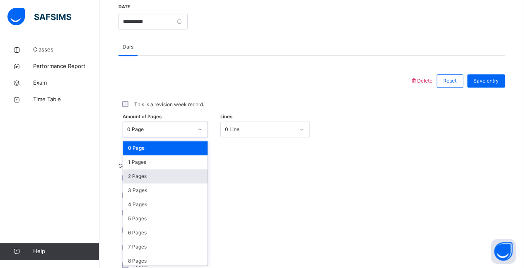
click at [134, 175] on div "2 Pages" at bounding box center [165, 176] width 85 height 14
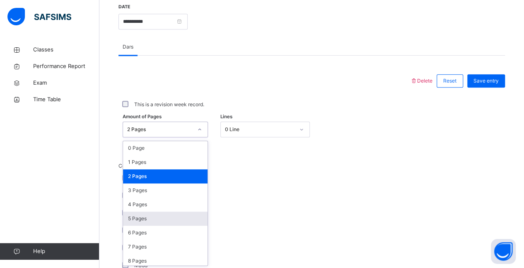
click at [147, 217] on div "5 Pages" at bounding box center [165, 218] width 85 height 14
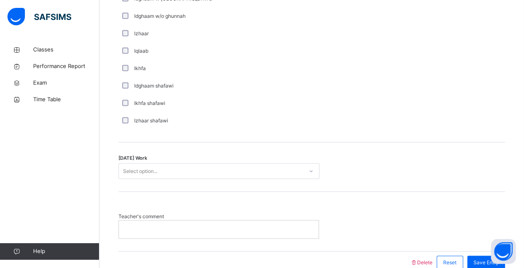
scroll to position [626, 0]
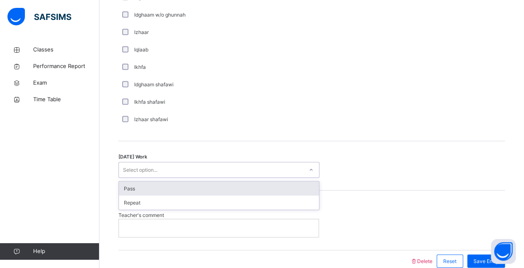
click at [185, 188] on div "Pass" at bounding box center [219, 188] width 200 height 14
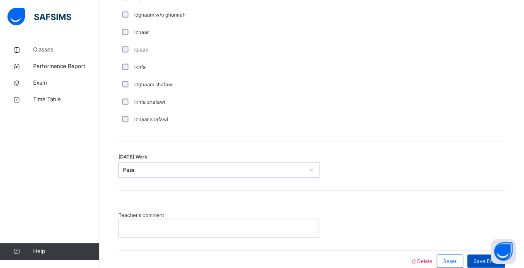
click at [482, 262] on span "Save Entry" at bounding box center [486, 260] width 25 height 7
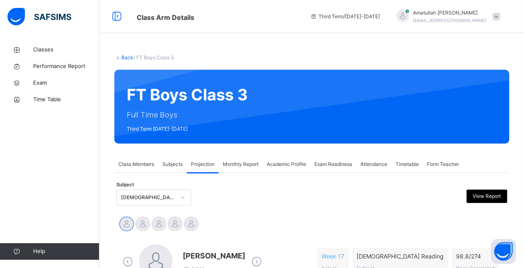
scroll to position [0, 0]
click at [132, 169] on div "Class Members" at bounding box center [136, 164] width 44 height 17
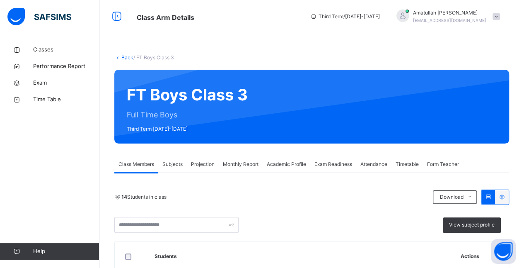
click at [206, 157] on div "Projection" at bounding box center [203, 164] width 32 height 17
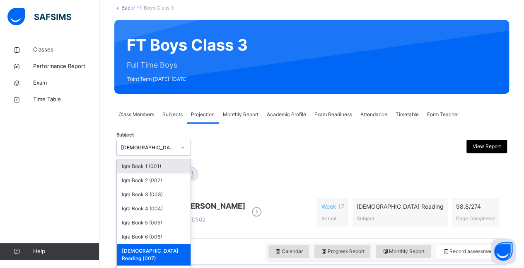
scroll to position [57, 0]
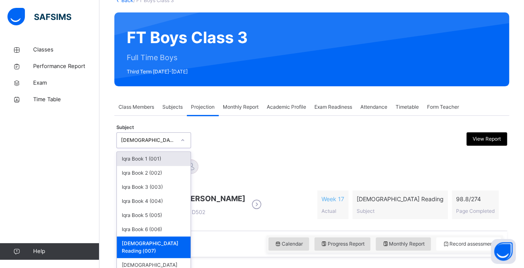
click at [264, 172] on div "Ibrahim Yusuf Idris Boquizada Md Abarar Islam Ayash Mohammad Hanzalah Siddiqui …" at bounding box center [312, 167] width 387 height 18
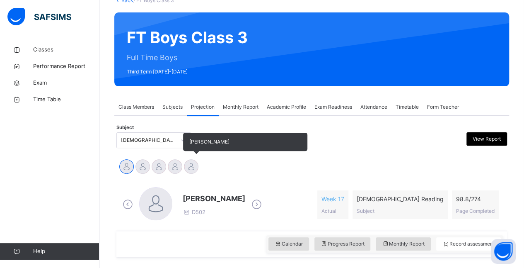
click at [188, 165] on div at bounding box center [191, 166] width 15 height 15
click at [175, 164] on div at bounding box center [175, 166] width 15 height 15
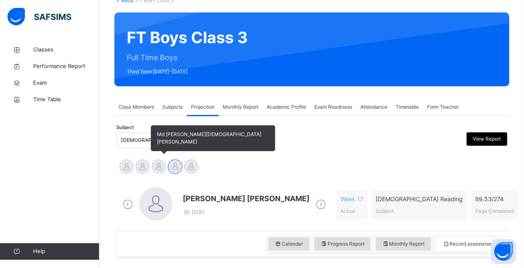
click at [157, 165] on div at bounding box center [159, 166] width 15 height 15
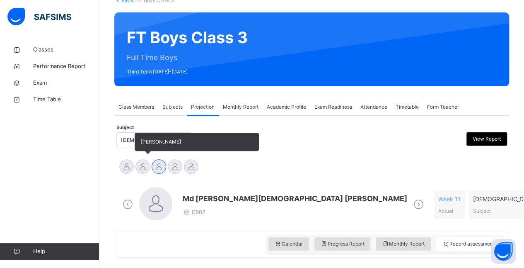
click at [141, 169] on div at bounding box center [143, 166] width 15 height 15
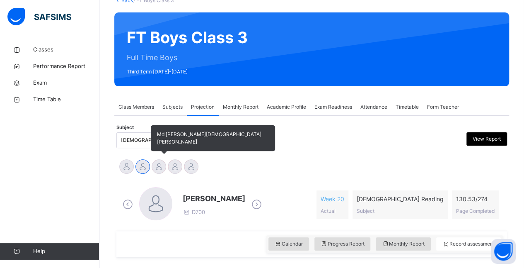
click at [160, 171] on div at bounding box center [159, 166] width 15 height 15
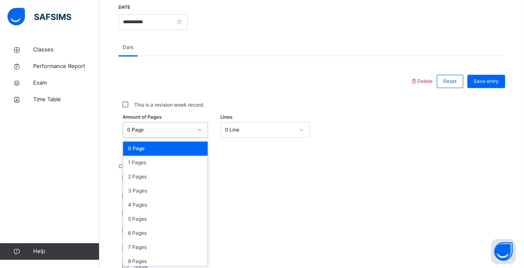
scroll to position [324, 0]
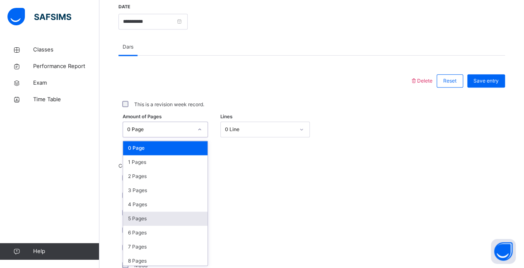
click at [152, 219] on div "5 Pages" at bounding box center [165, 218] width 85 height 14
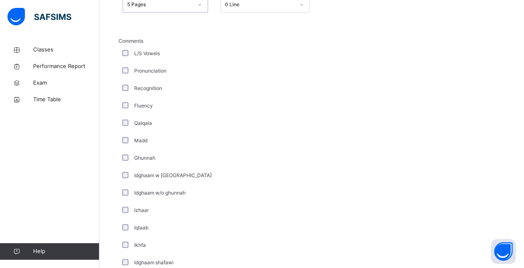
scroll to position [449, 0]
click at [159, 104] on div "Fluency" at bounding box center [222, 105] width 203 height 7
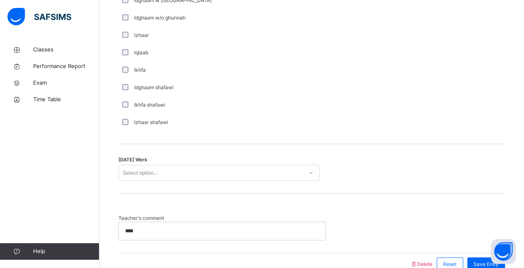
scroll to position [623, 0]
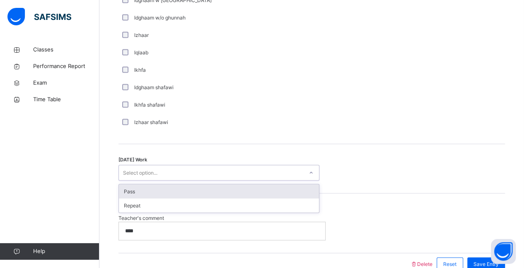
click at [150, 189] on div "Pass" at bounding box center [219, 191] width 200 height 14
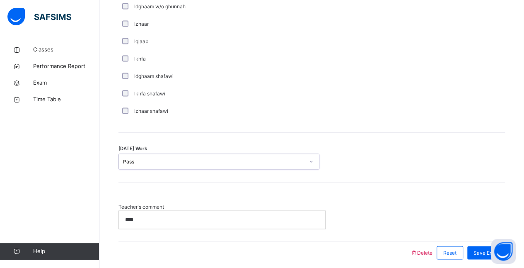
scroll to position [666, 0]
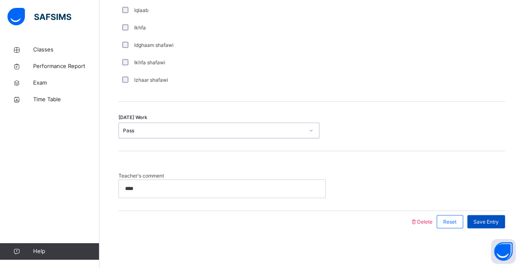
click at [495, 223] on span "Save Entry" at bounding box center [486, 221] width 25 height 7
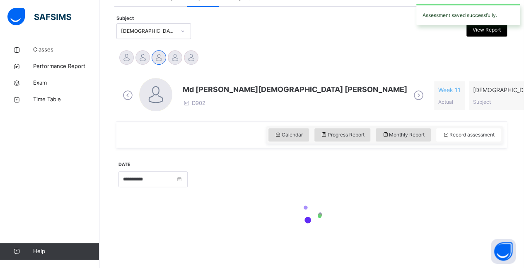
click at [226, 178] on div "**********" at bounding box center [312, 195] width 387 height 87
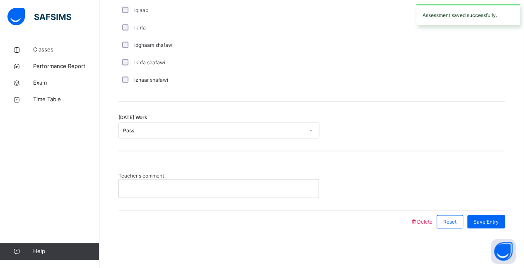
click at [226, 179] on div at bounding box center [219, 187] width 200 height 17
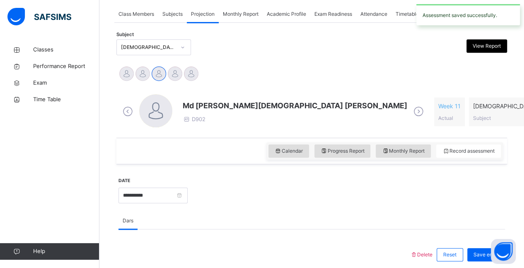
scroll to position [150, 0]
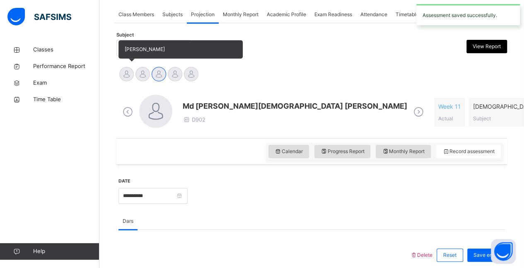
click at [126, 75] on div at bounding box center [126, 74] width 15 height 15
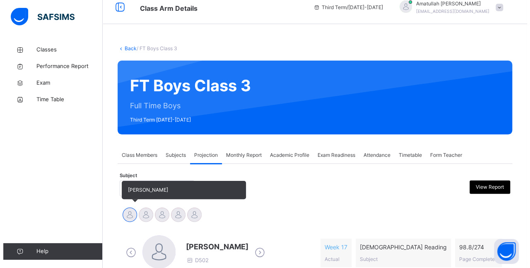
scroll to position [0, 0]
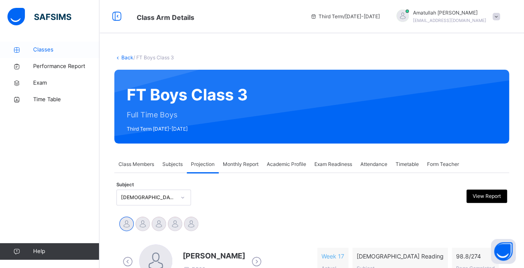
click at [41, 48] on span "Classes" at bounding box center [66, 50] width 66 height 8
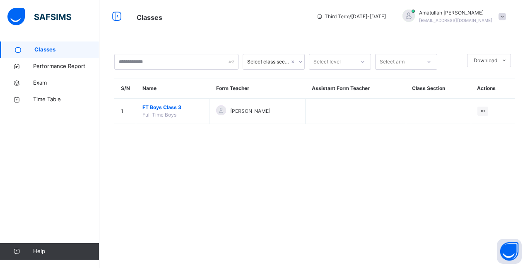
click at [226, 178] on div "Select class section Select level Select arm Download Pdf Report Excel Report S…" at bounding box center [314, 134] width 431 height 268
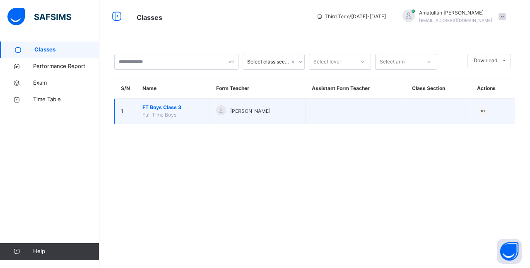
click at [180, 108] on span "FT Boys Class 3" at bounding box center [173, 107] width 61 height 7
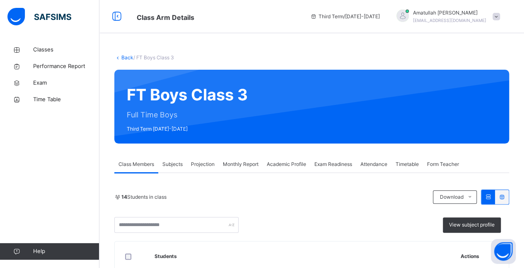
click at [205, 171] on div "Projection" at bounding box center [203, 164] width 32 height 17
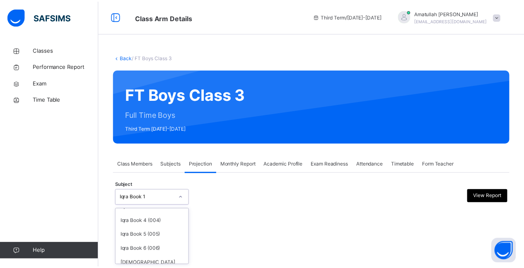
scroll to position [64, 0]
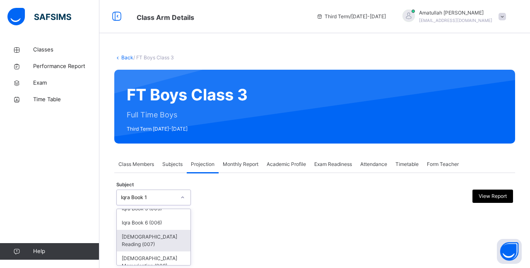
click at [165, 239] on div "Quran Reading (007)" at bounding box center [154, 241] width 74 height 22
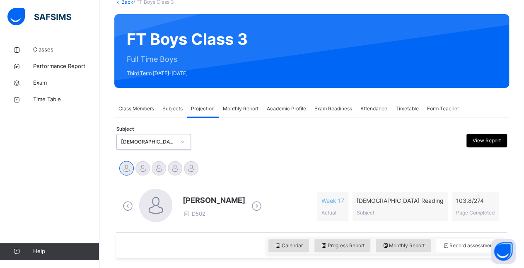
scroll to position [92, 0]
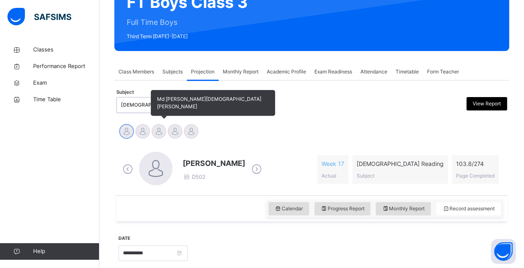
click at [157, 134] on div at bounding box center [159, 131] width 15 height 15
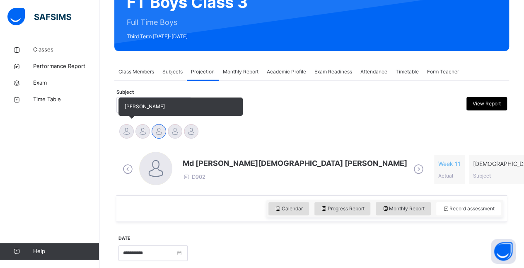
click at [126, 132] on div at bounding box center [126, 131] width 15 height 15
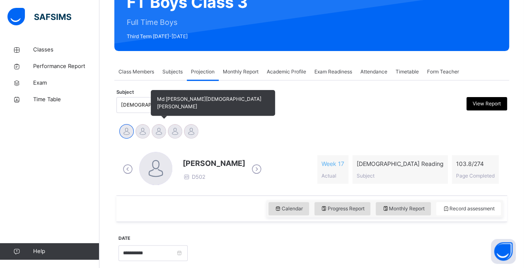
click at [159, 131] on div at bounding box center [159, 131] width 15 height 15
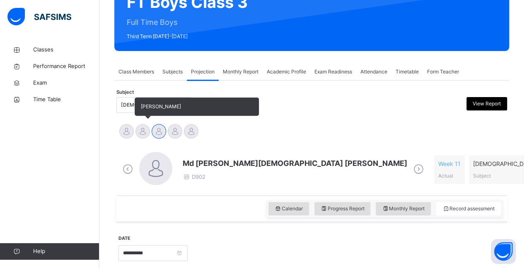
click at [143, 126] on div at bounding box center [143, 131] width 15 height 15
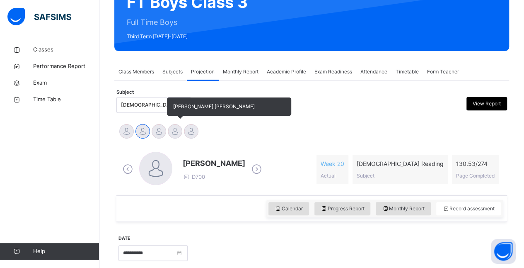
click at [169, 129] on div at bounding box center [175, 131] width 15 height 15
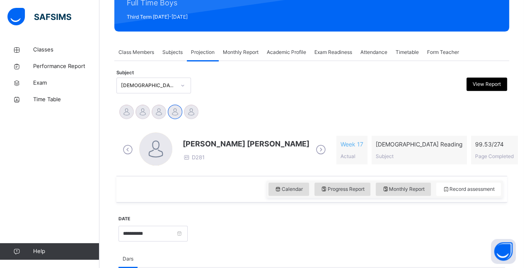
scroll to position [109, 0]
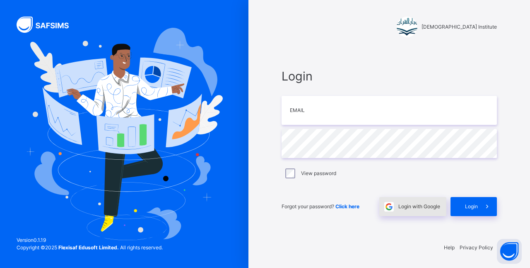
click at [414, 207] on span "Login with Google" at bounding box center [420, 206] width 42 height 7
click at [417, 213] on div "Login with Google" at bounding box center [413, 206] width 67 height 19
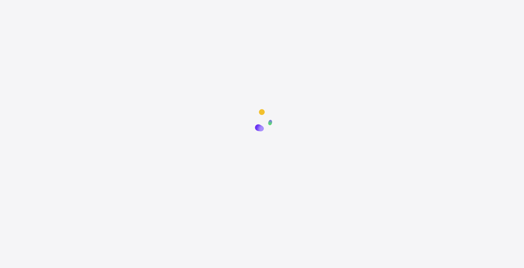
click at [322, 183] on div at bounding box center [262, 238] width 524 height 268
drag, startPoint x: 322, startPoint y: 183, endPoint x: 397, endPoint y: 93, distance: 117.1
click at [397, 93] on html at bounding box center [262, 185] width 524 height 371
